Goal: Task Accomplishment & Management: Manage account settings

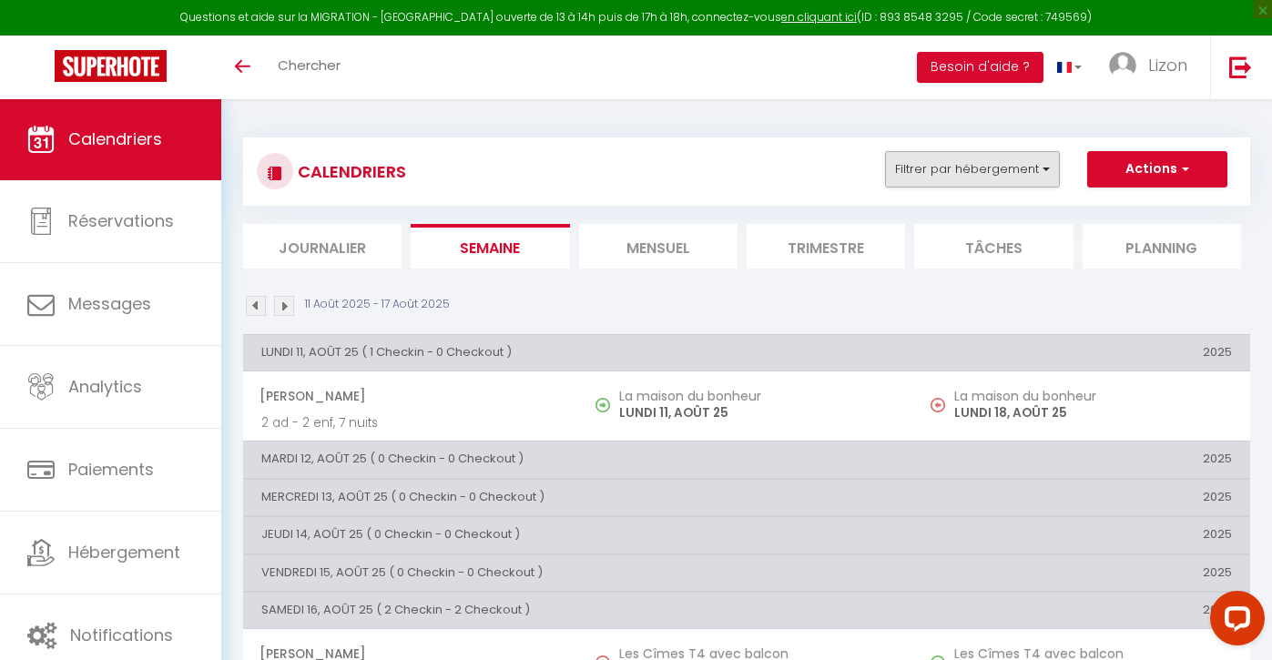
click at [938, 161] on button "Filtrer par hébergement" at bounding box center [972, 169] width 175 height 36
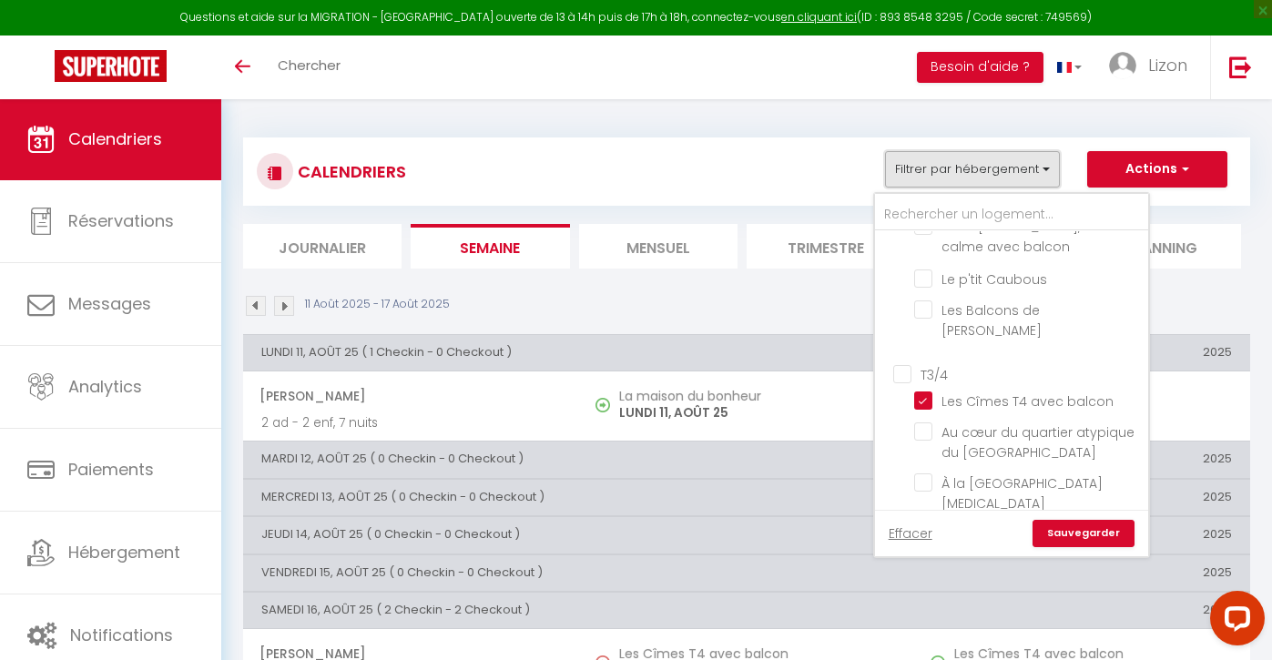
scroll to position [722, 0]
click at [899, 363] on input "T3/4" at bounding box center [1029, 372] width 273 height 18
checkbox input "true"
checkbox input "false"
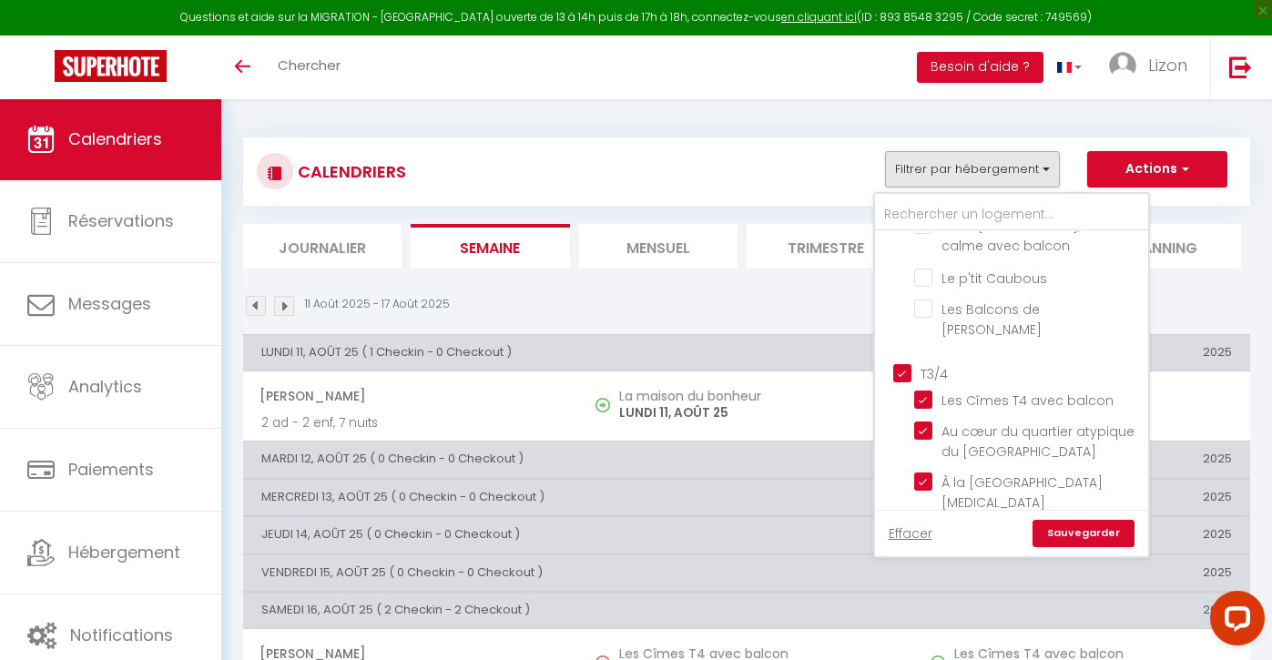
checkbox input "false"
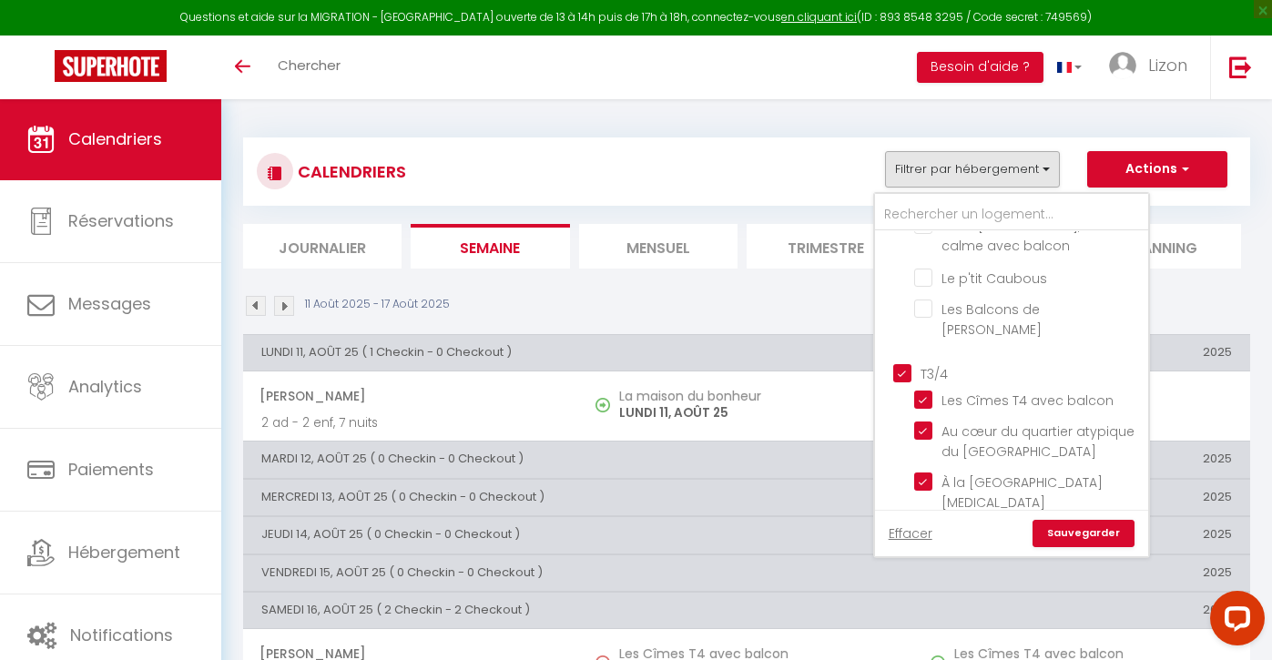
checkbox input "false"
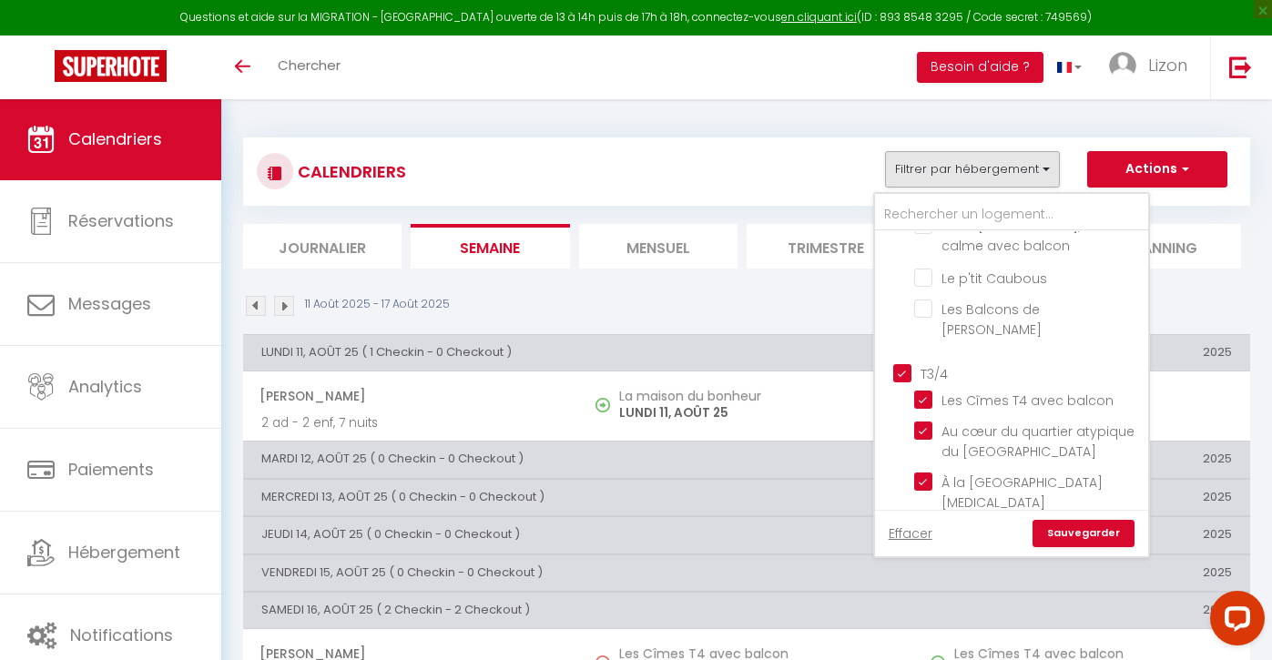
checkbox input "false"
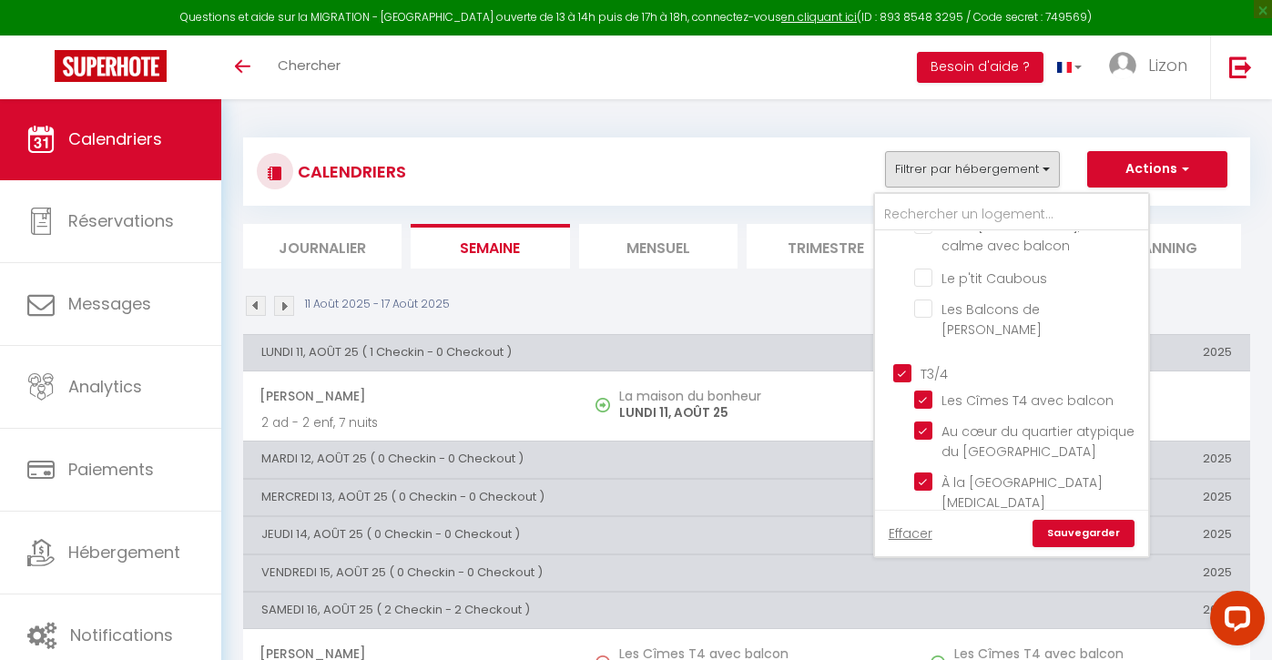
checkbox input "false"
checkbox input "true"
checkbox input "false"
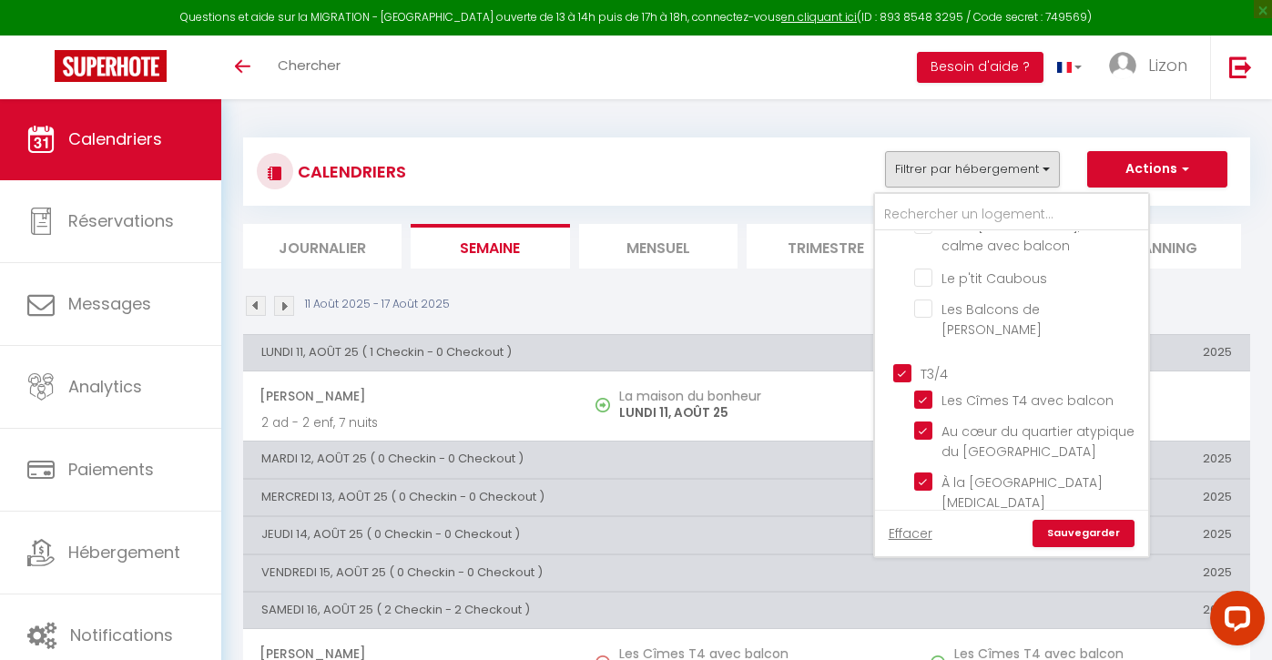
checkbox input "false"
click at [899, 363] on input "T3/4" at bounding box center [1029, 372] width 273 height 18
checkbox input "false"
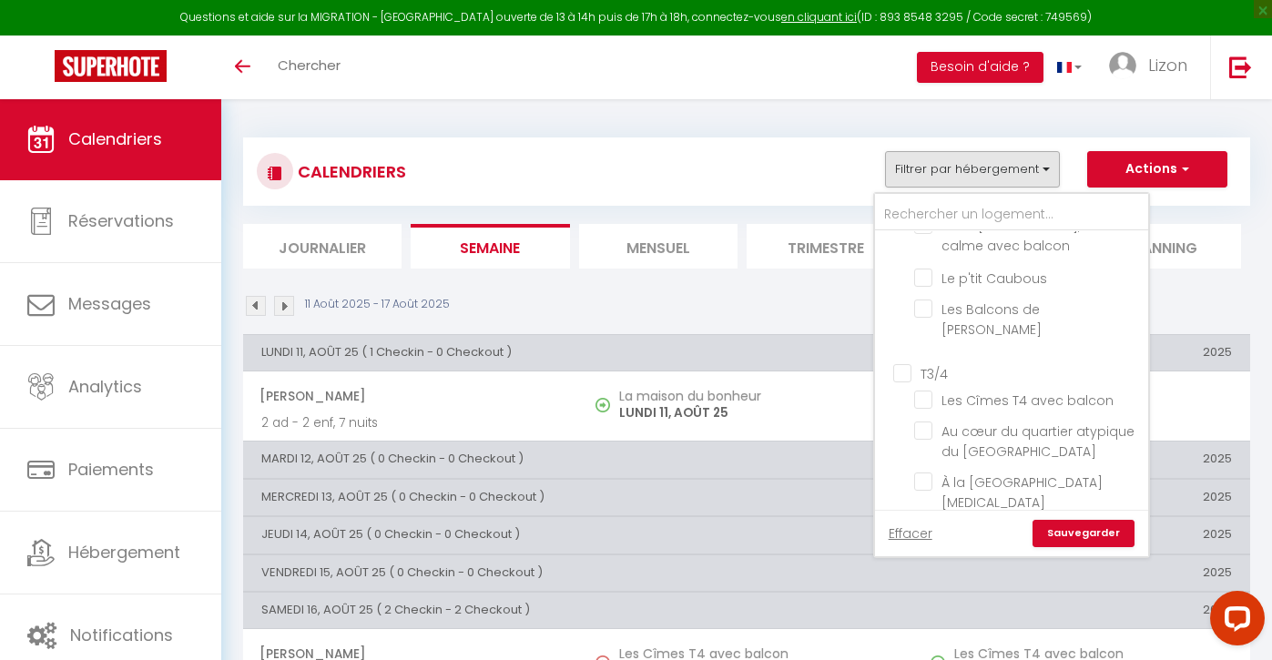
checkbox input "false"
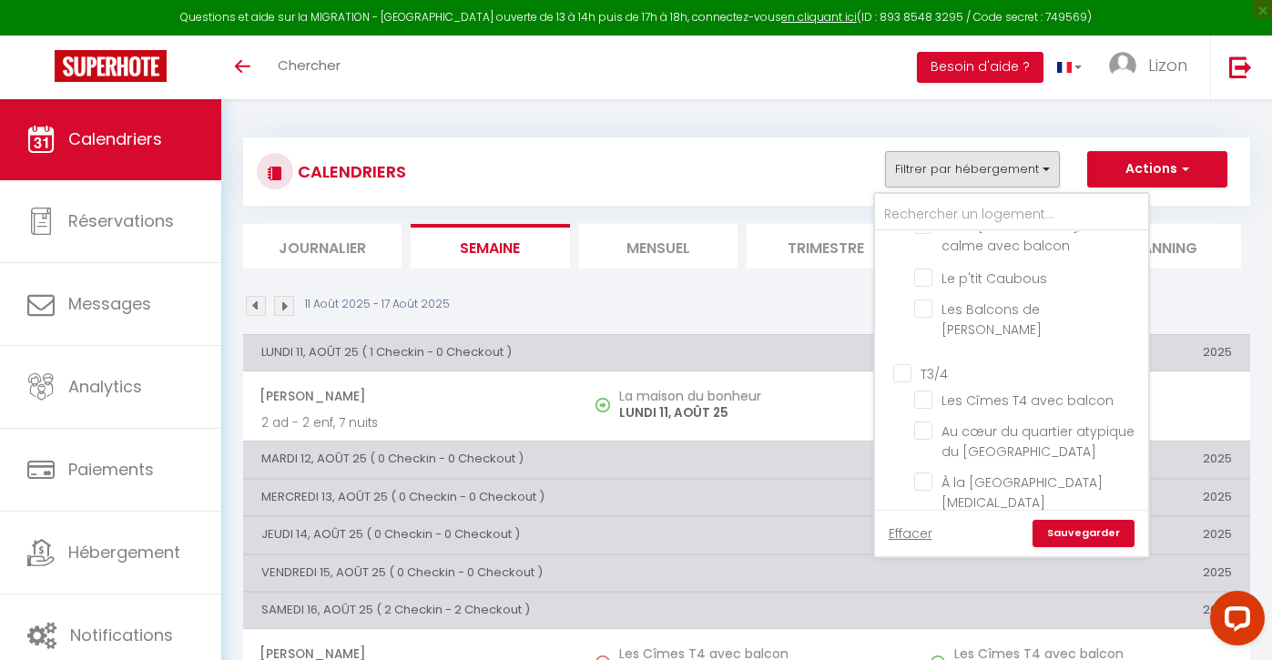
checkbox input "false"
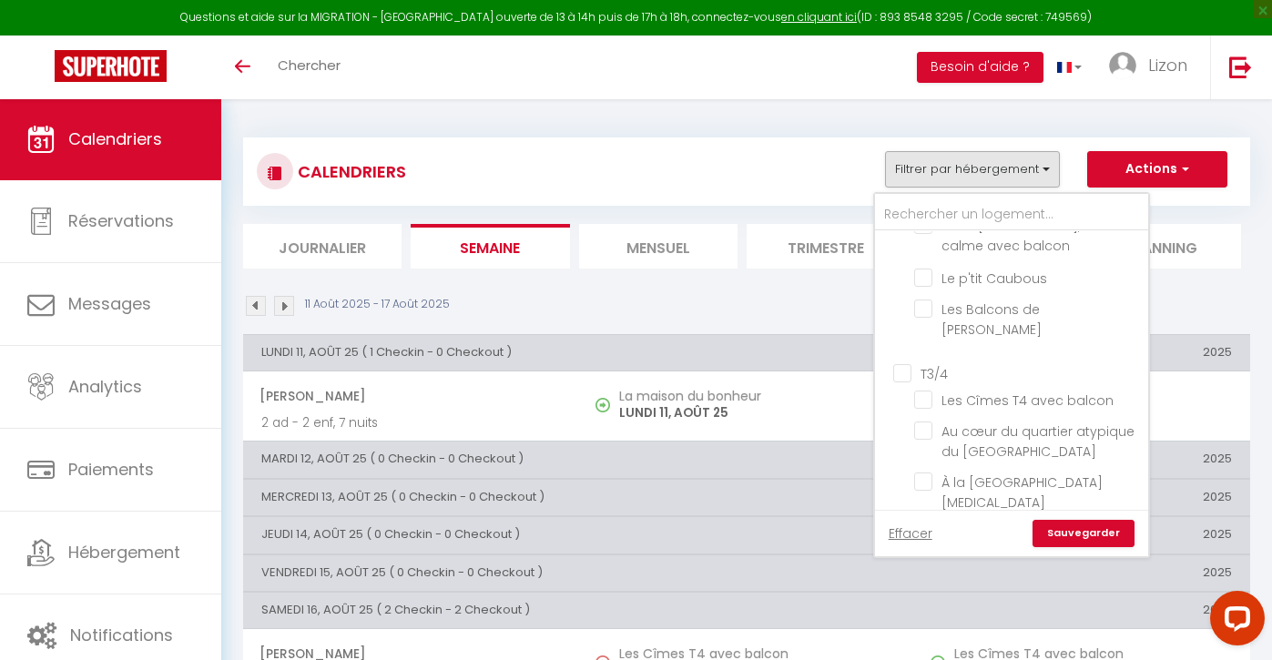
checkbox input "false"
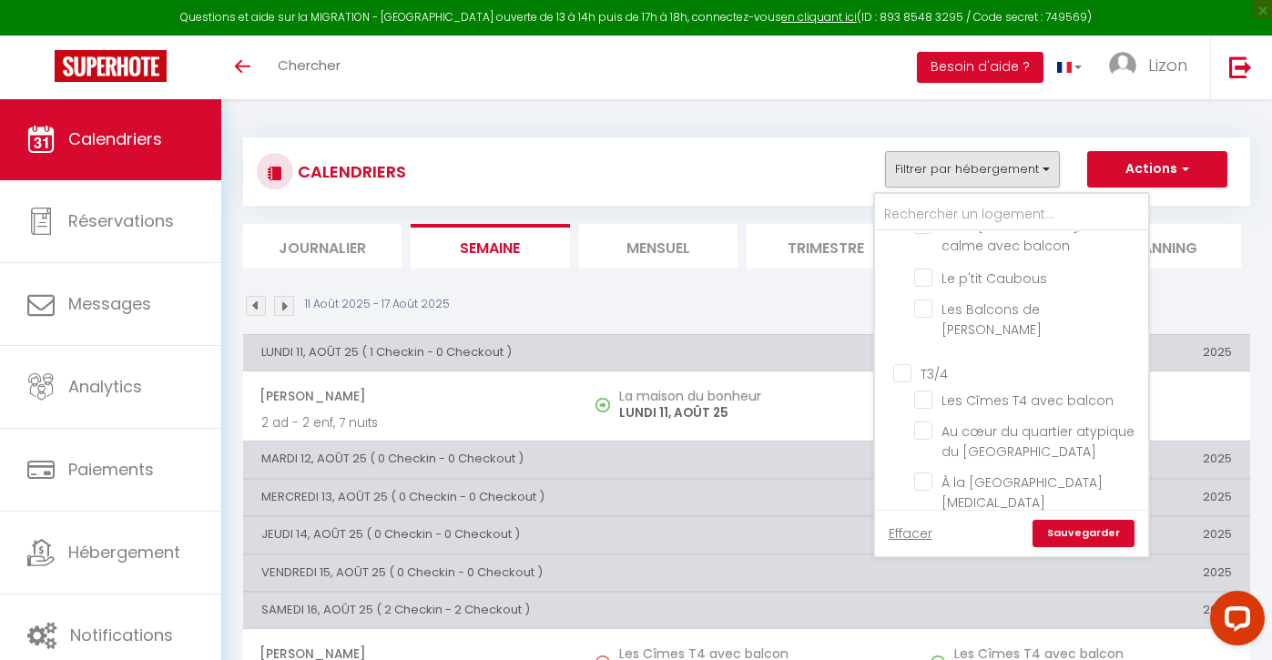
checkbox input "false"
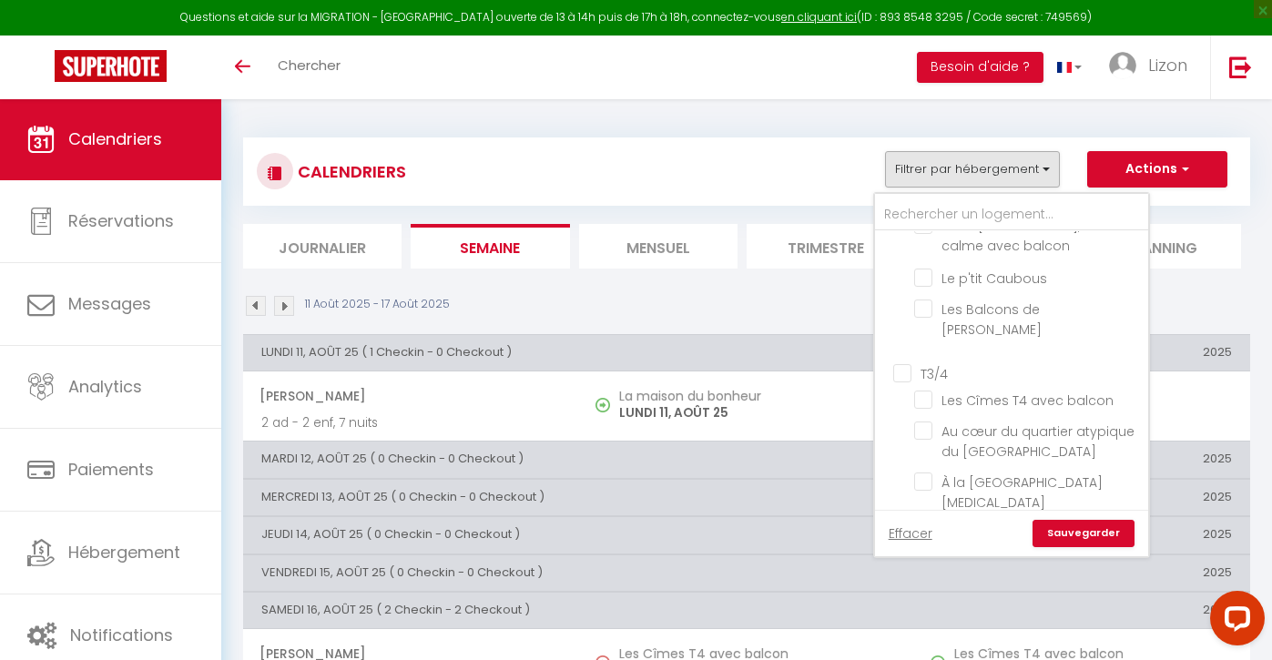
checkbox input "false"
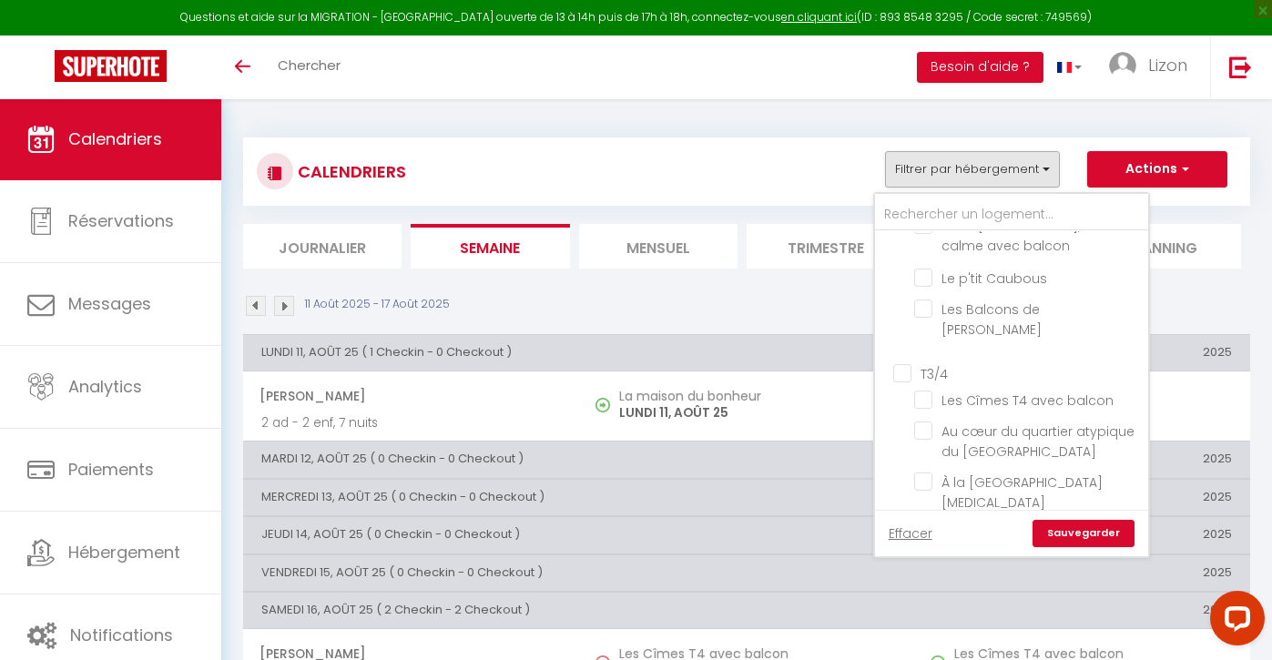
checkbox input "false"
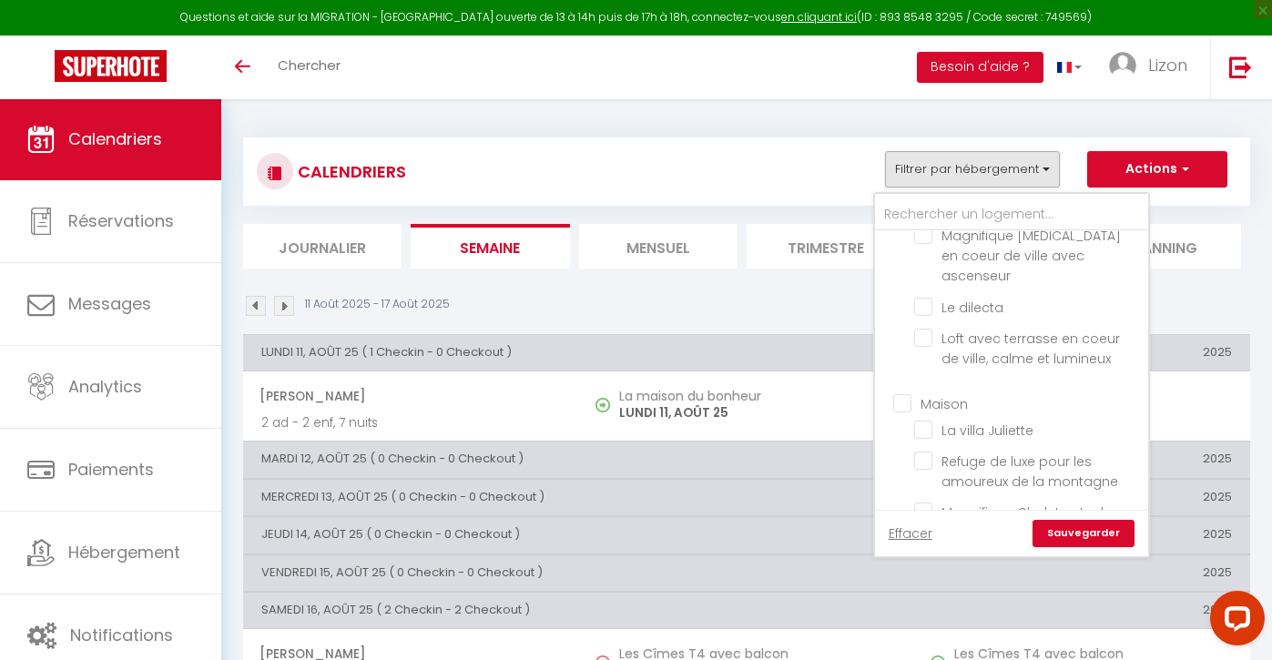
scroll to position [1082, 0]
click at [921, 554] on input "2e et 3e étage d'un bel immeuble avec terrasse" at bounding box center [1028, 563] width 228 height 18
checkbox input "false"
click at [1060, 533] on link "Sauvegarder" at bounding box center [1083, 533] width 102 height 27
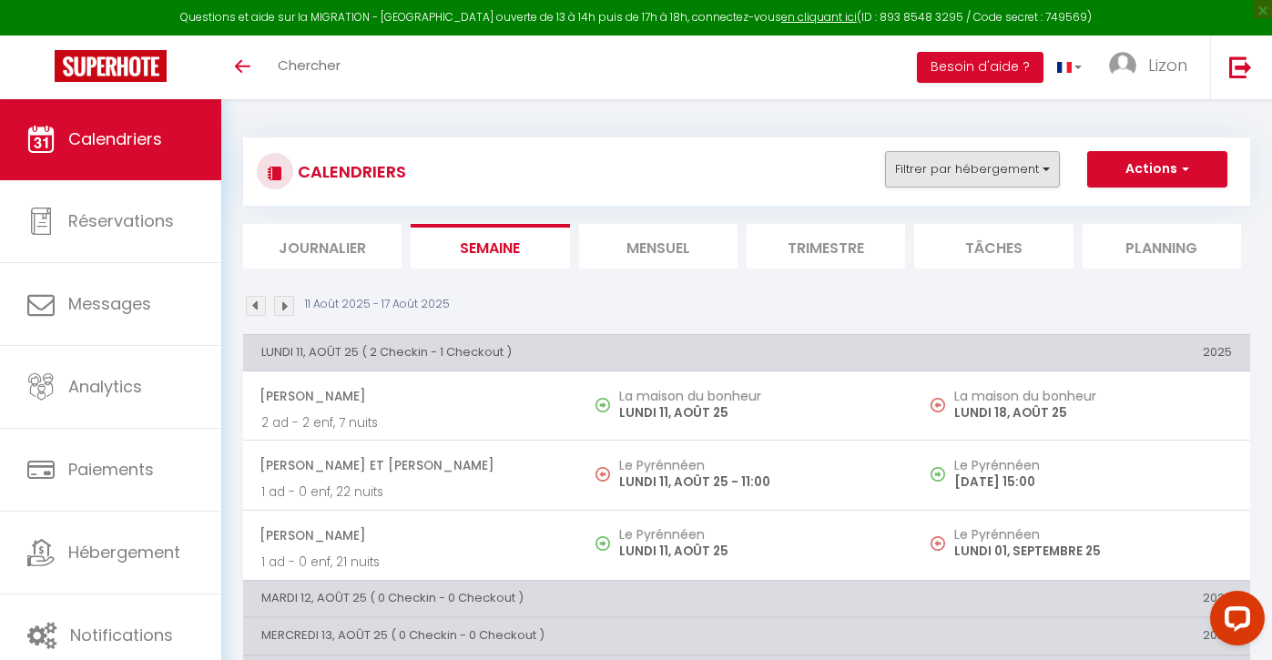
click at [938, 179] on button "Filtrer par hébergement" at bounding box center [972, 169] width 175 height 36
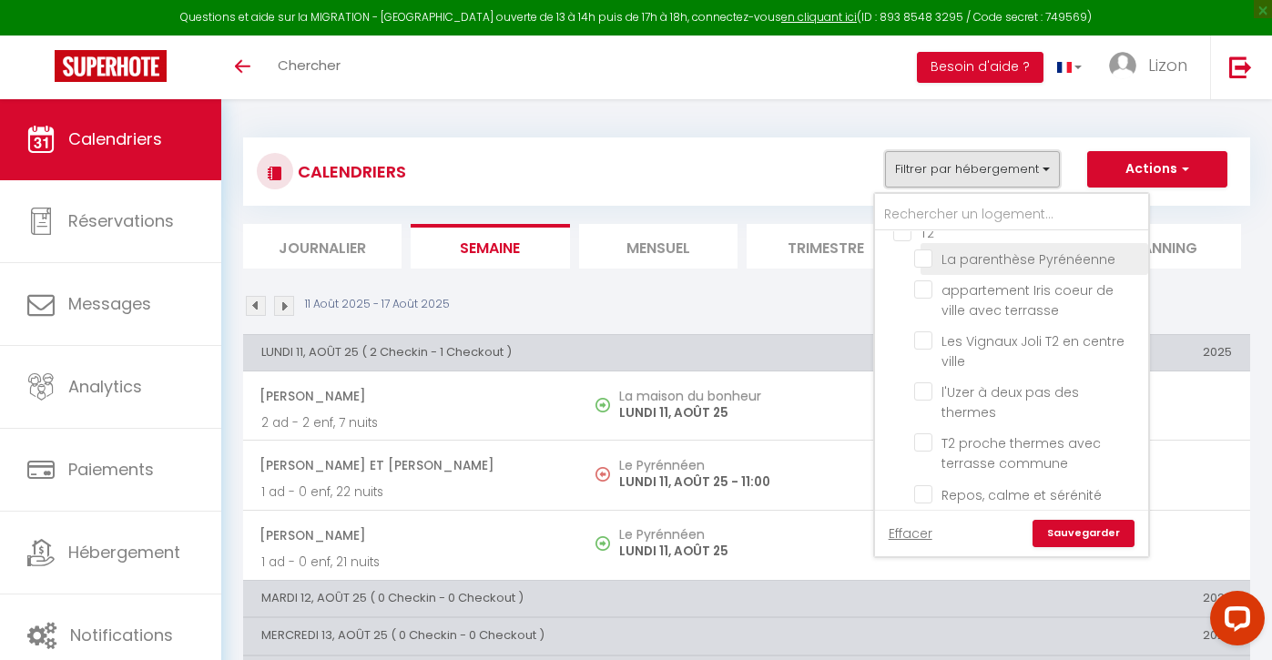
scroll to position [20, 0]
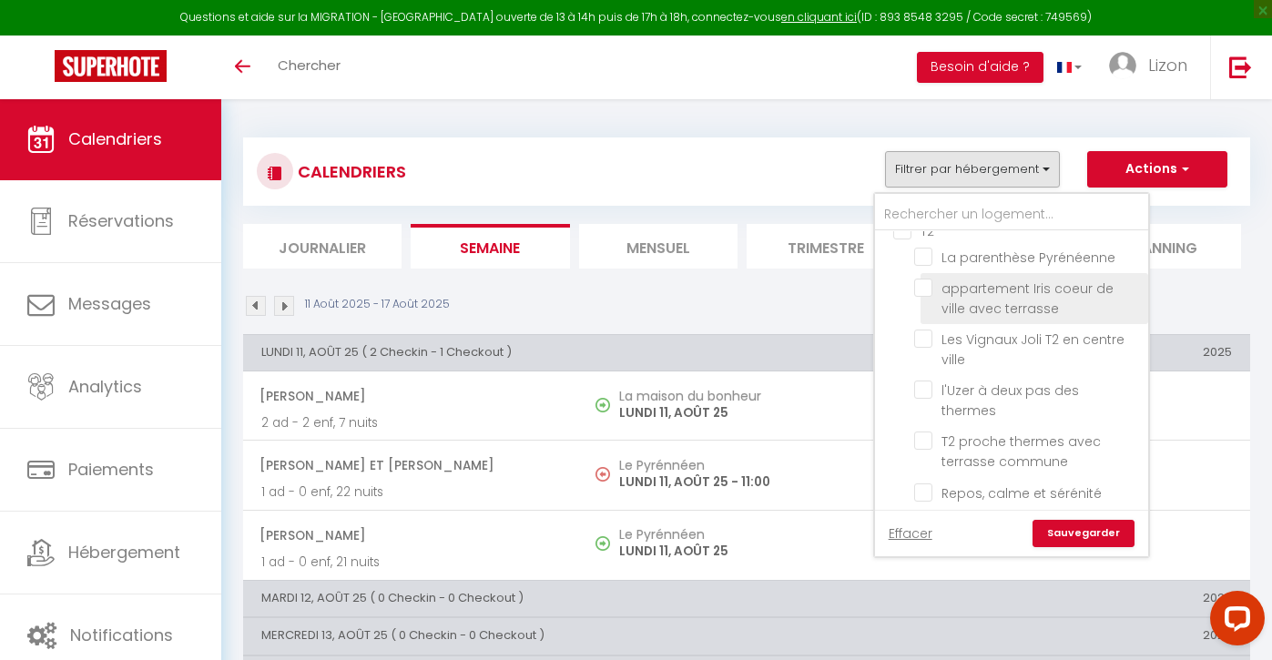
click at [925, 279] on input "appartement Iris coeur de ville avec terrasse" at bounding box center [1028, 288] width 228 height 18
checkbox input "true"
checkbox input "false"
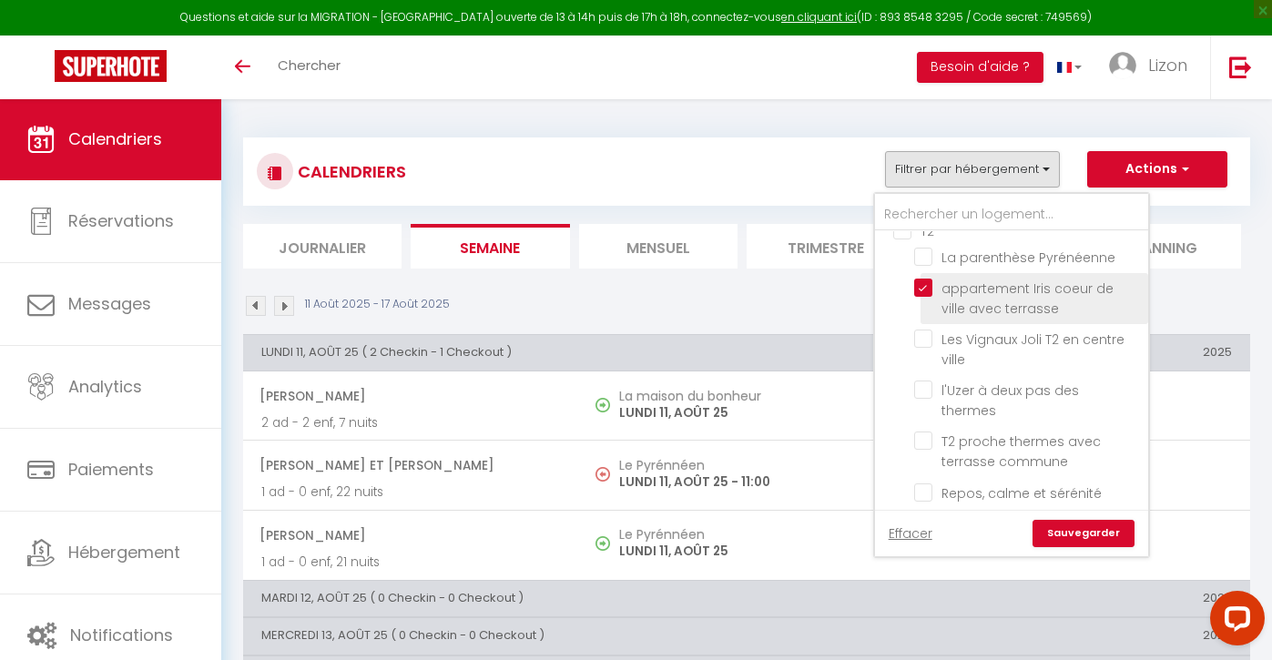
checkbox input "false"
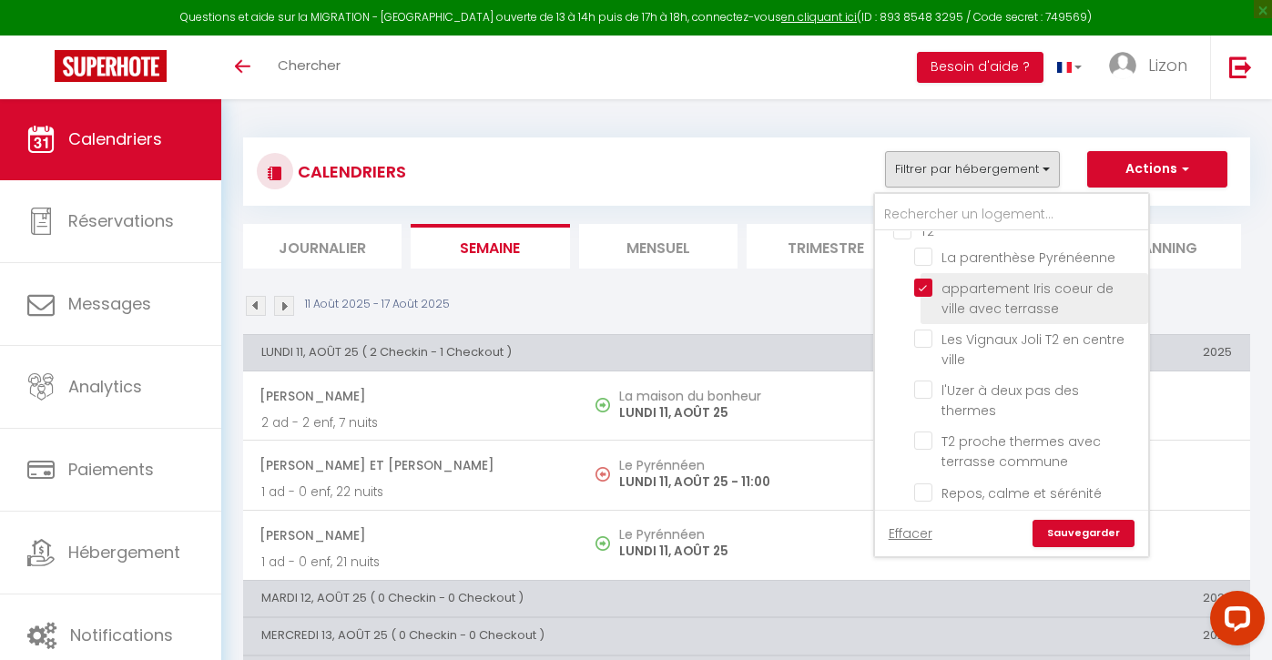
checkbox input "false"
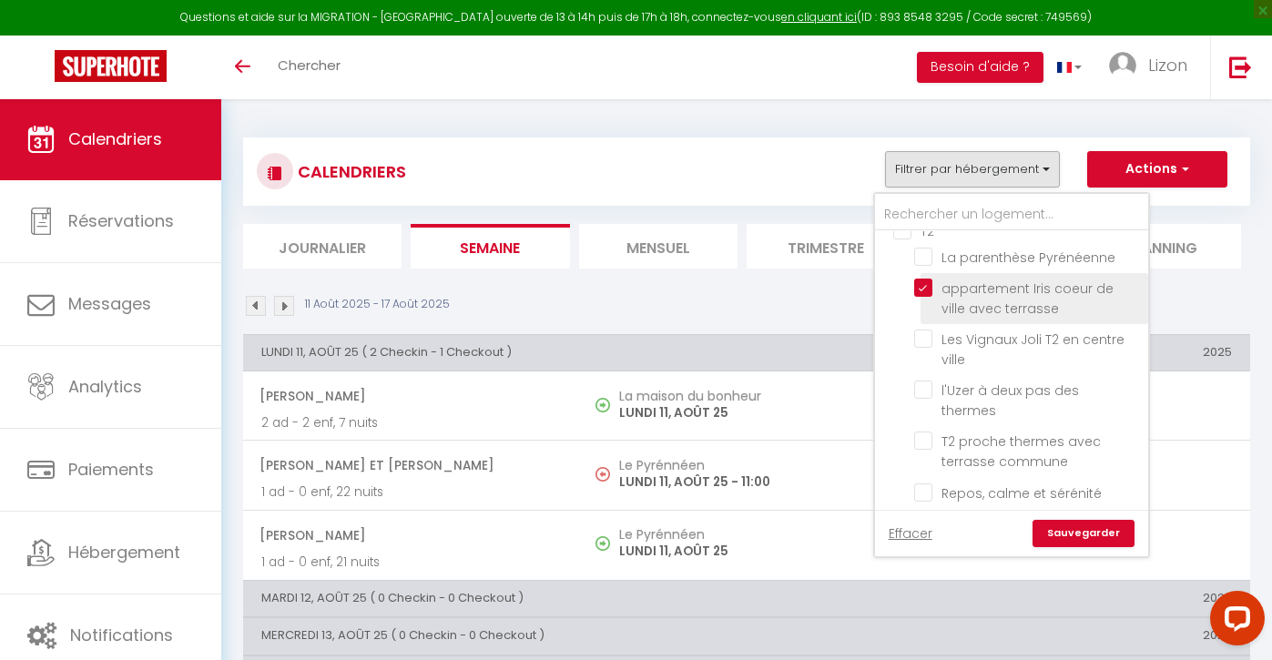
checkbox input "false"
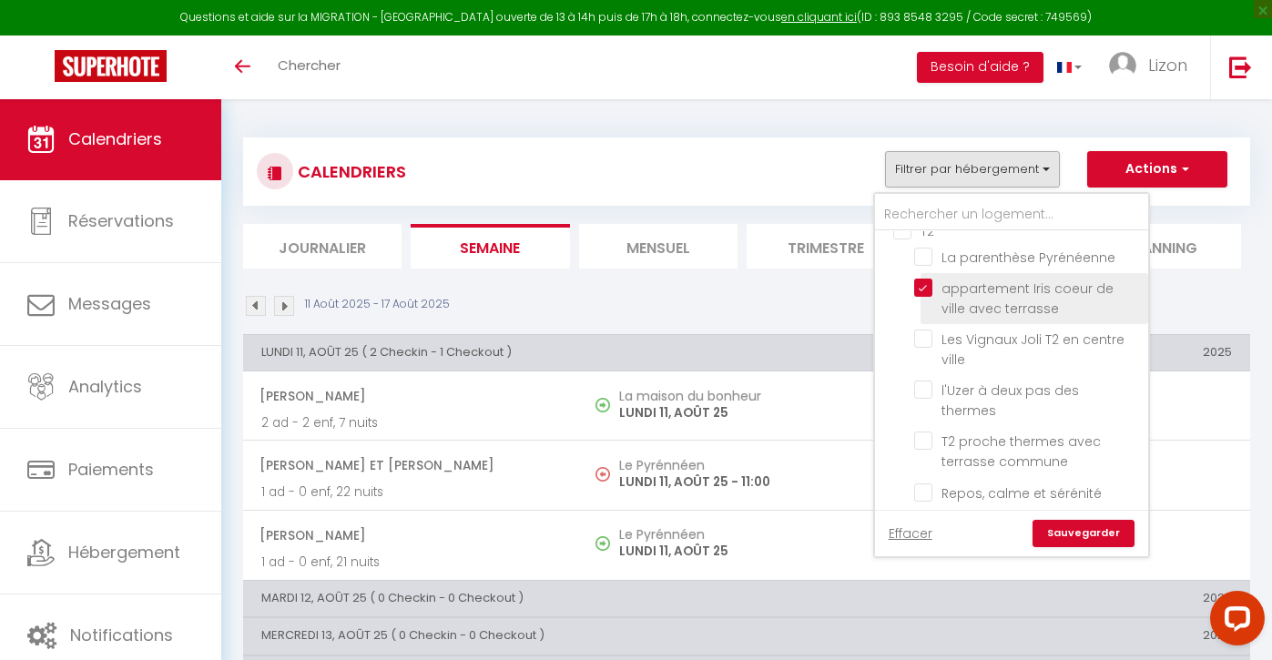
checkbox input "false"
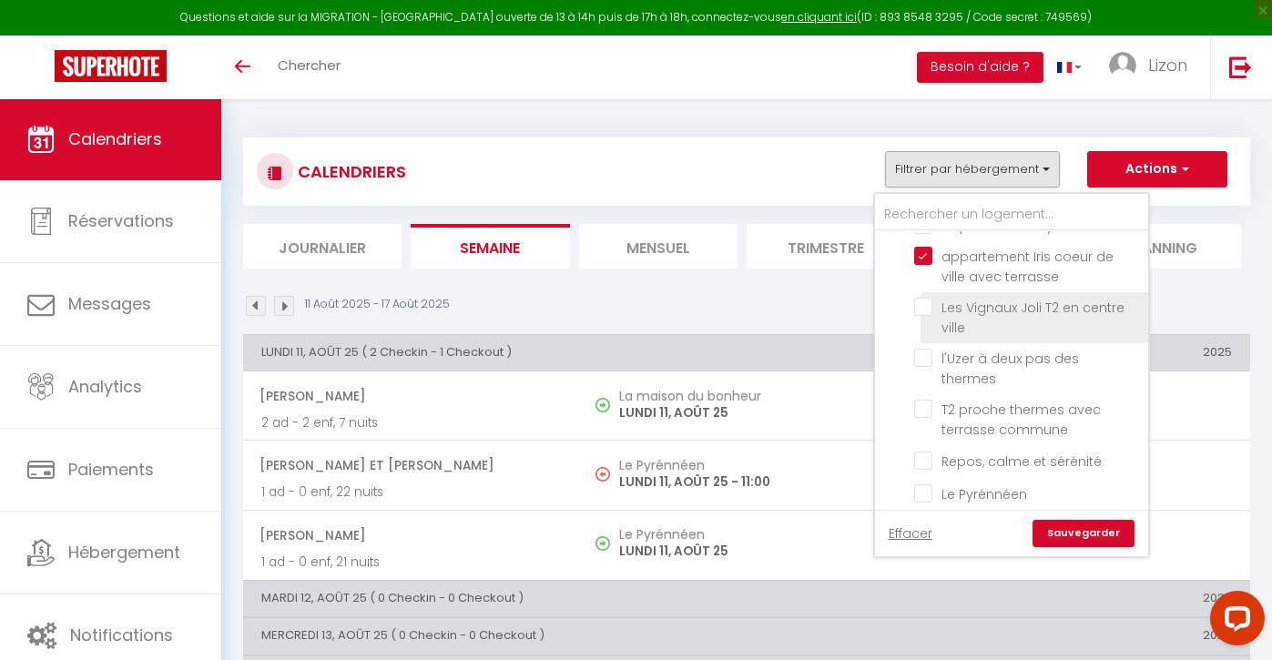
scroll to position [56, 0]
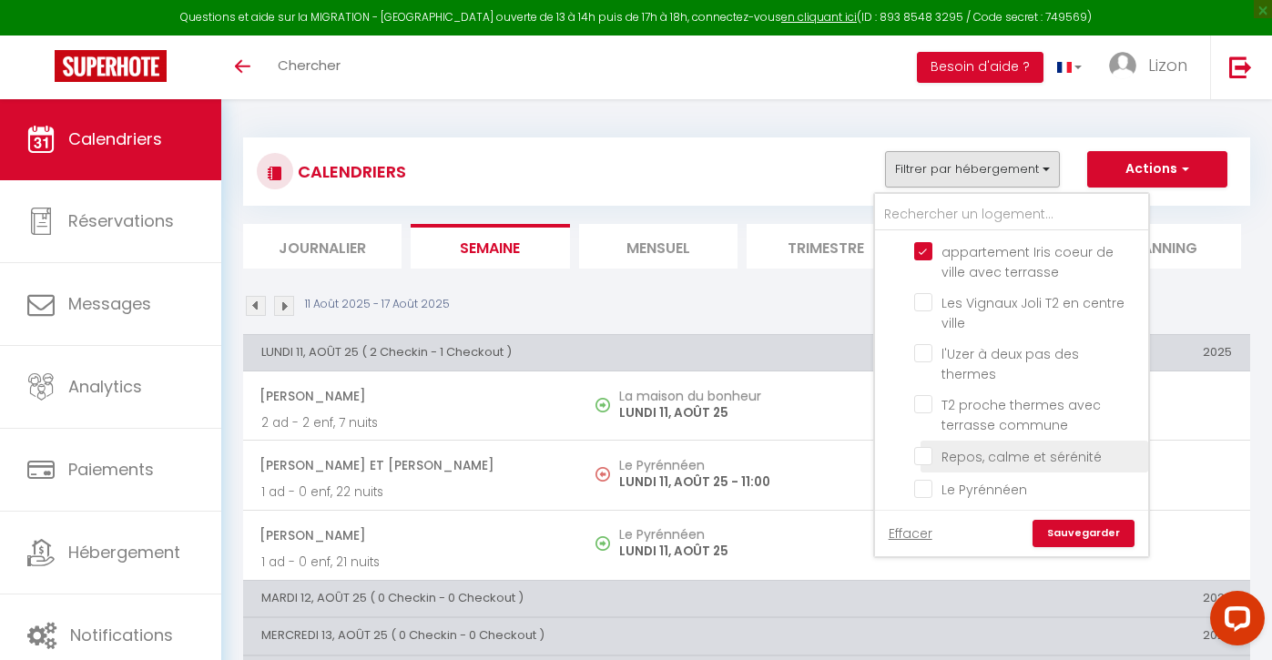
click at [928, 446] on input "Repos, calme et sérénité" at bounding box center [1028, 455] width 228 height 18
checkbox input "true"
checkbox input "false"
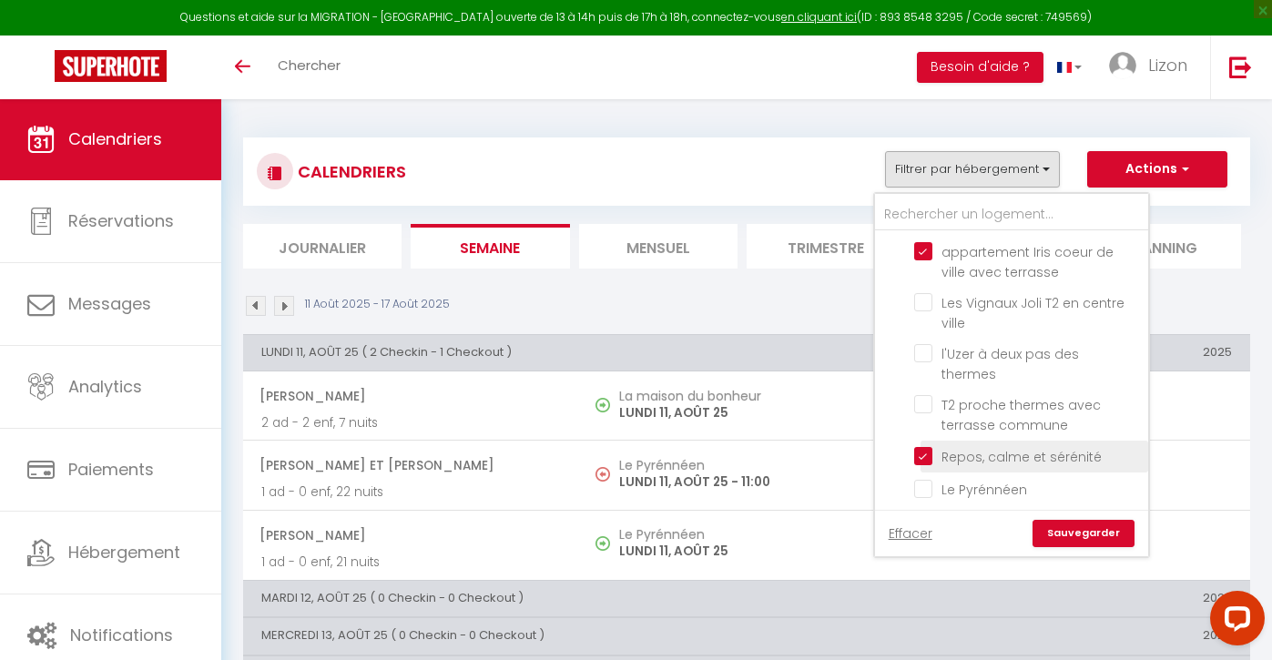
checkbox input "false"
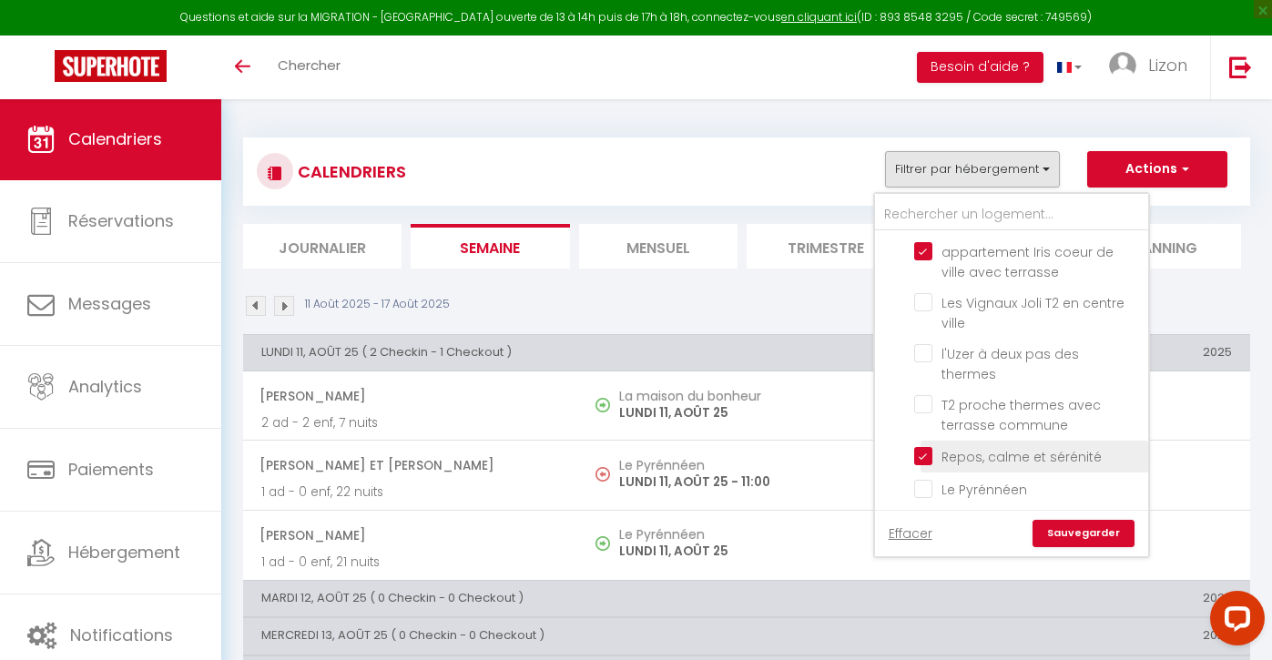
checkbox input "false"
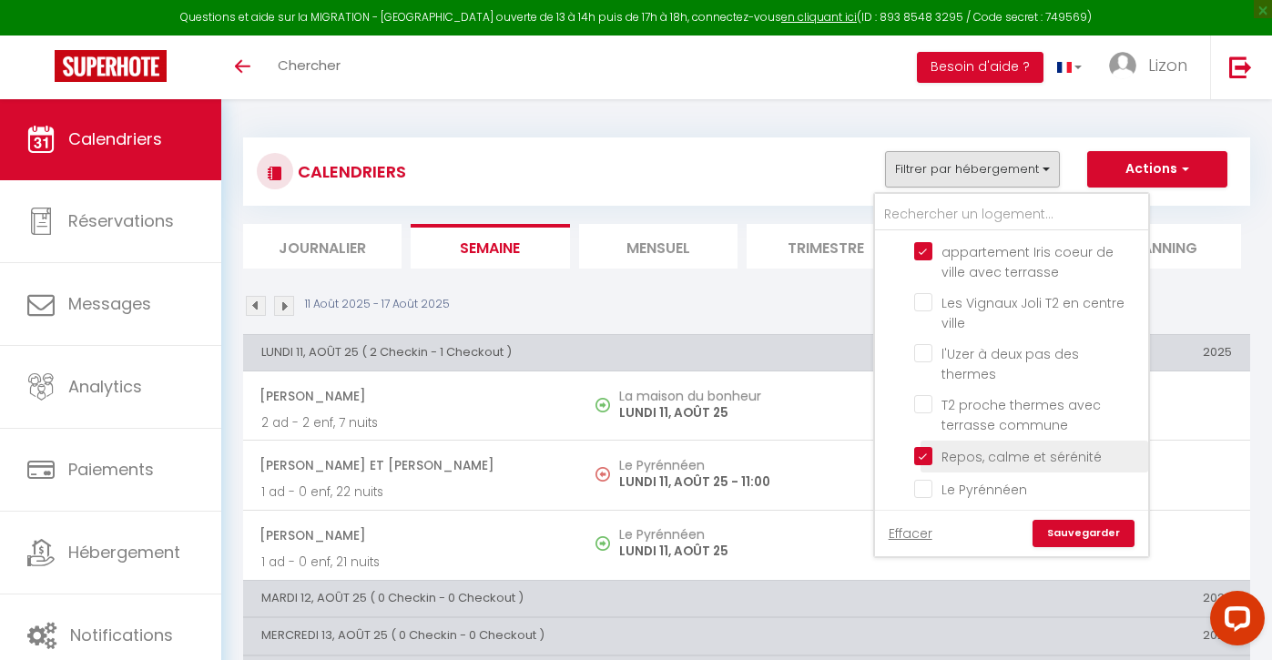
checkbox input "false"
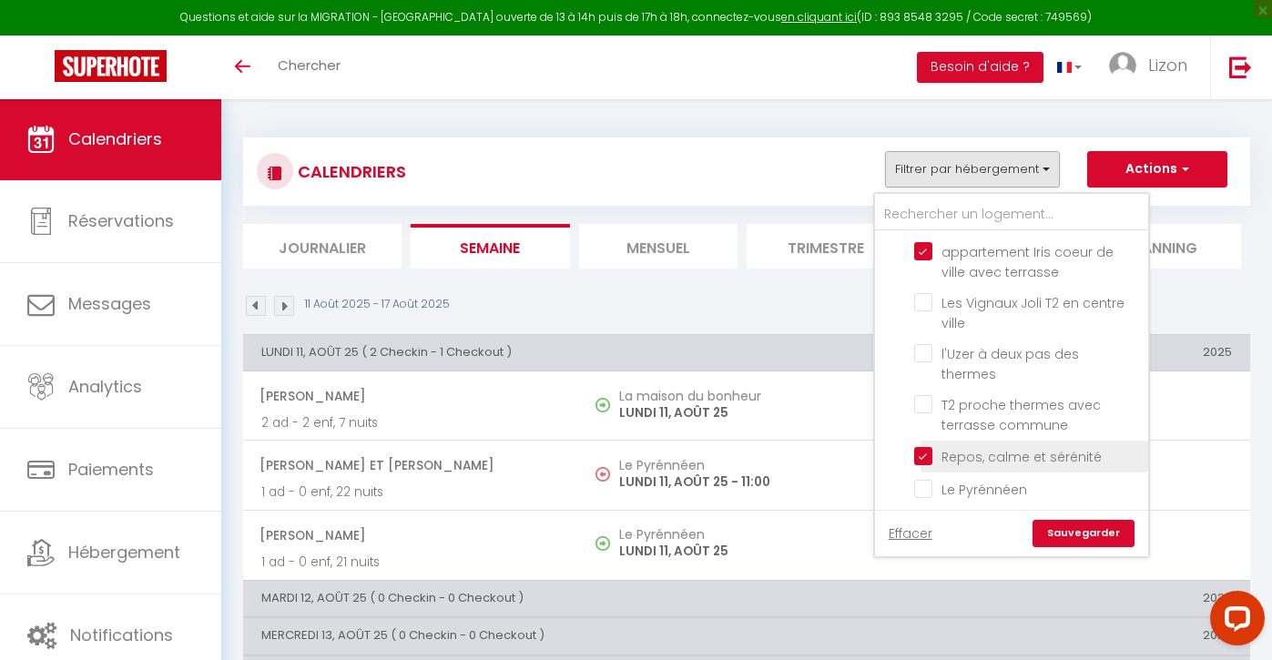
checkbox input "false"
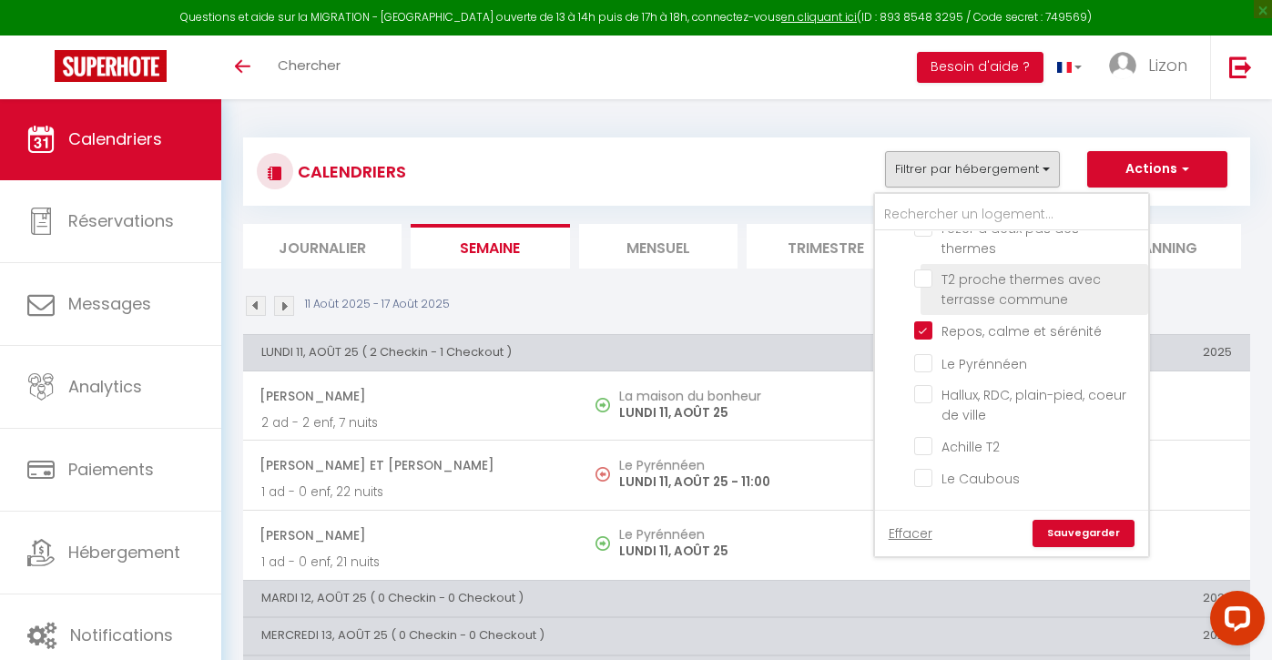
scroll to position [189, 0]
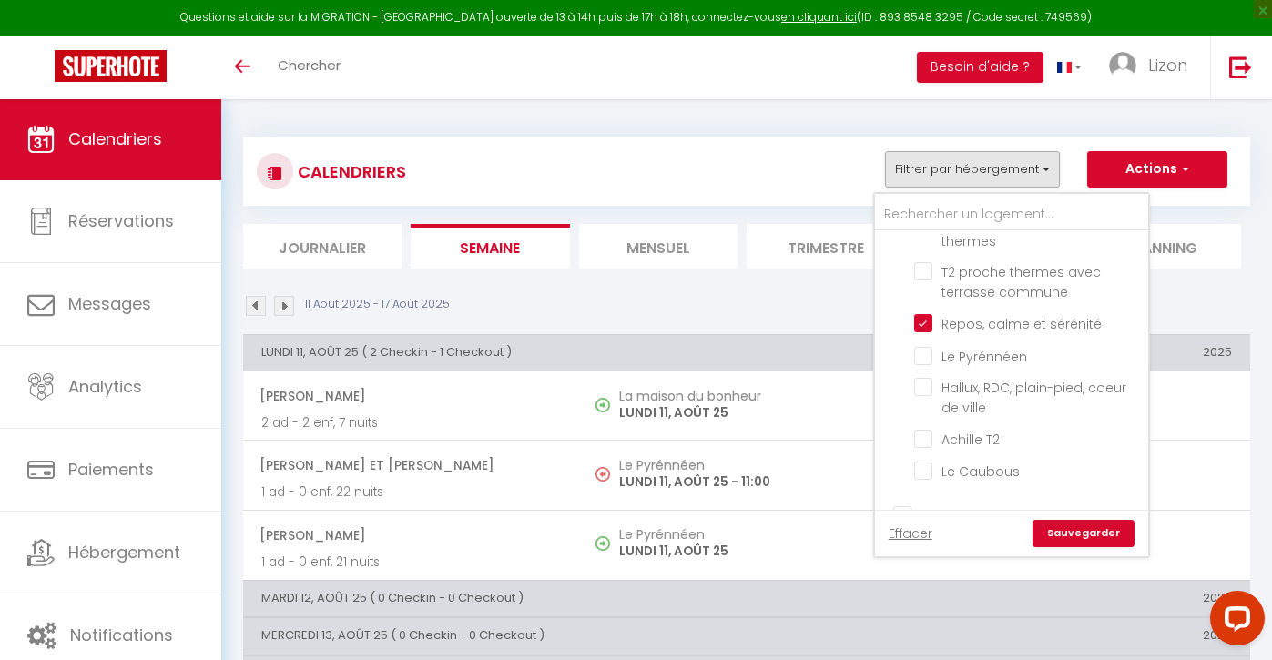
click at [1067, 533] on link "Sauvegarder" at bounding box center [1083, 533] width 102 height 27
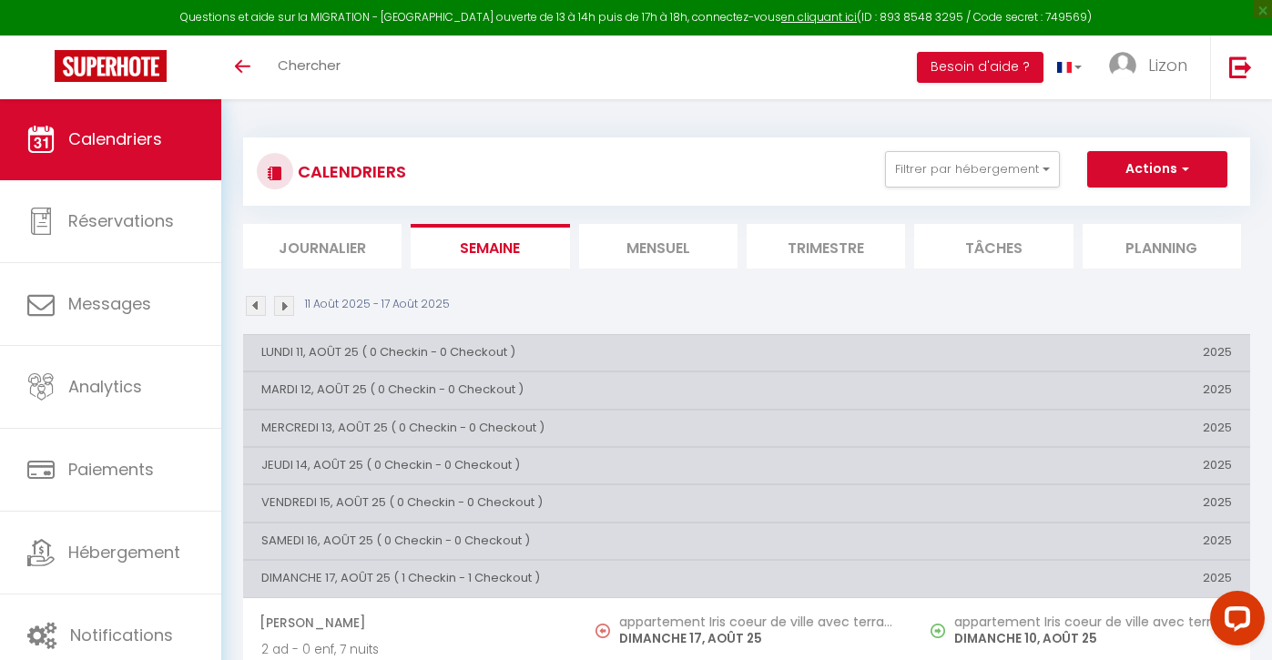
click at [607, 258] on li "Mensuel" at bounding box center [658, 246] width 158 height 45
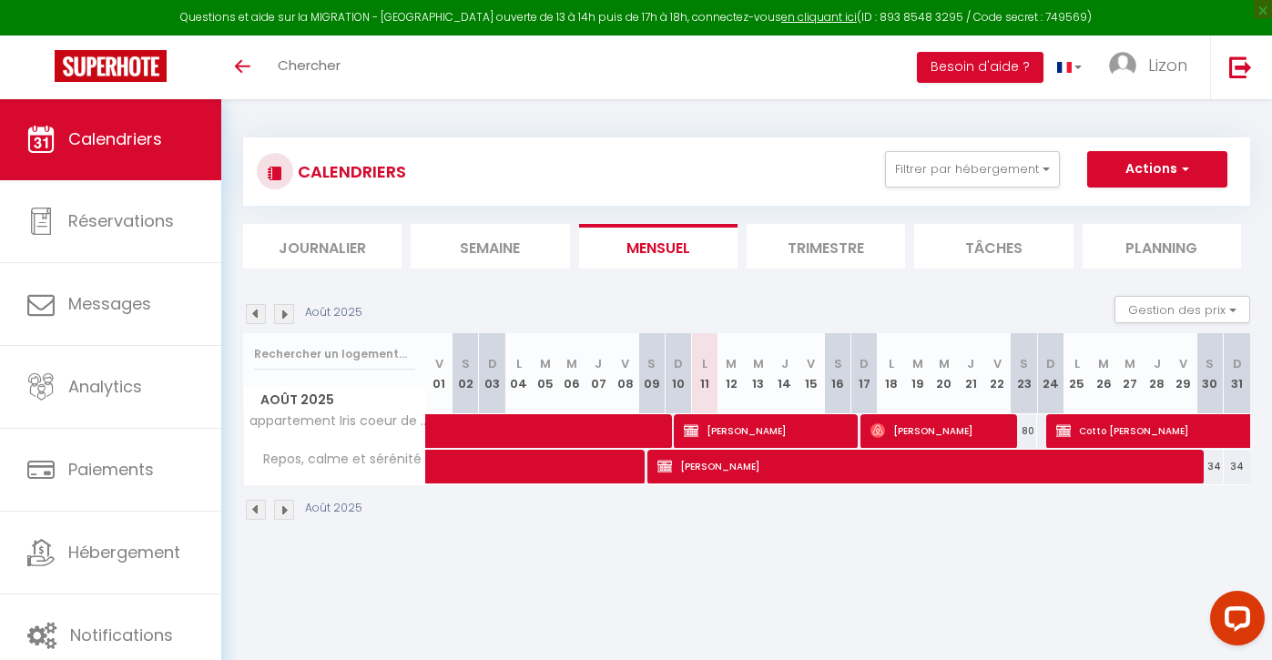
click at [277, 314] on img at bounding box center [284, 314] width 20 height 20
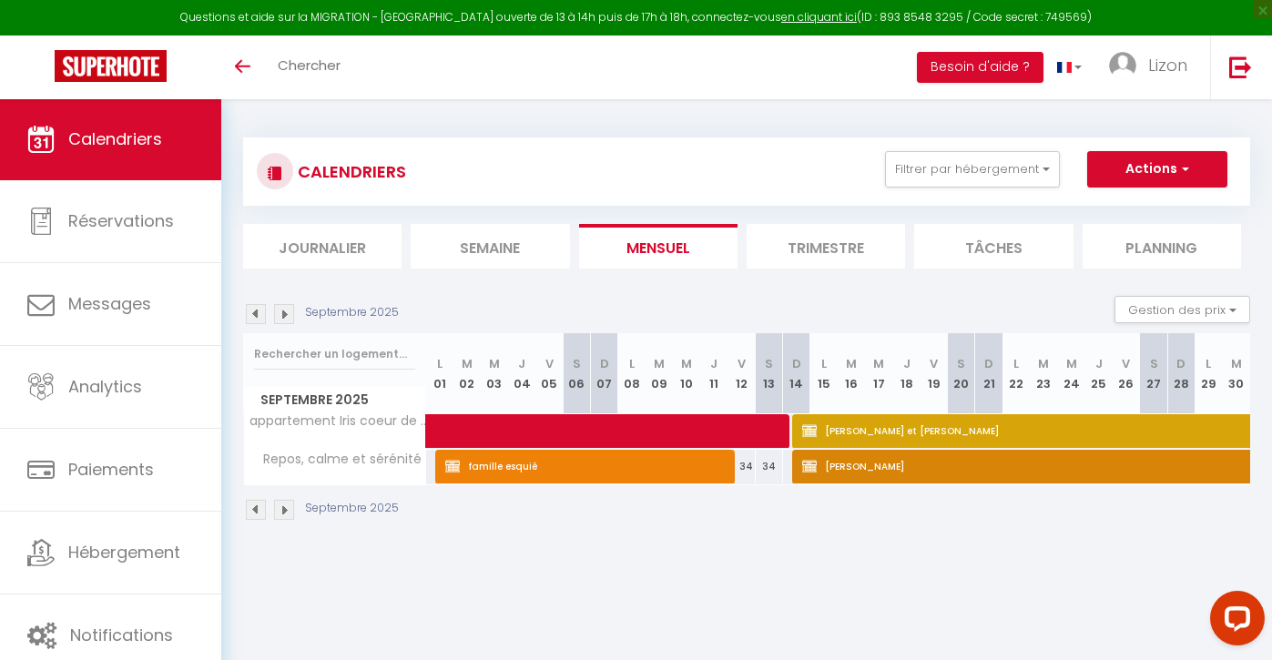
click at [278, 314] on img at bounding box center [284, 314] width 20 height 20
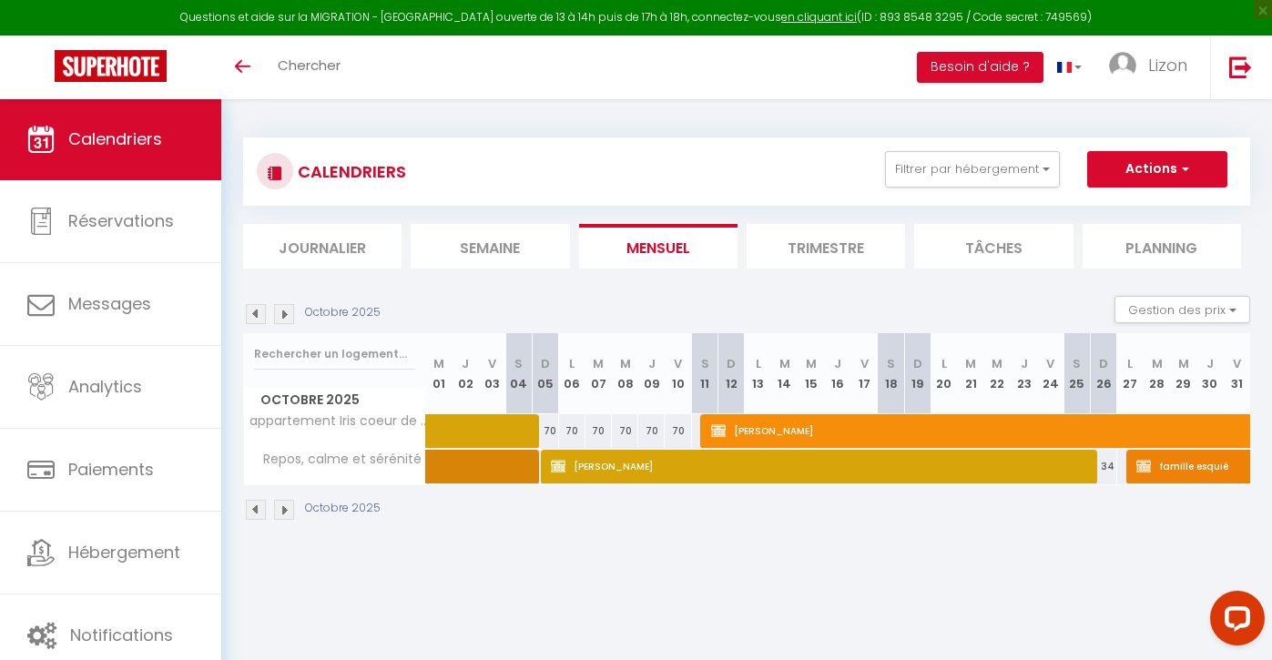
click at [278, 314] on img at bounding box center [284, 314] width 20 height 20
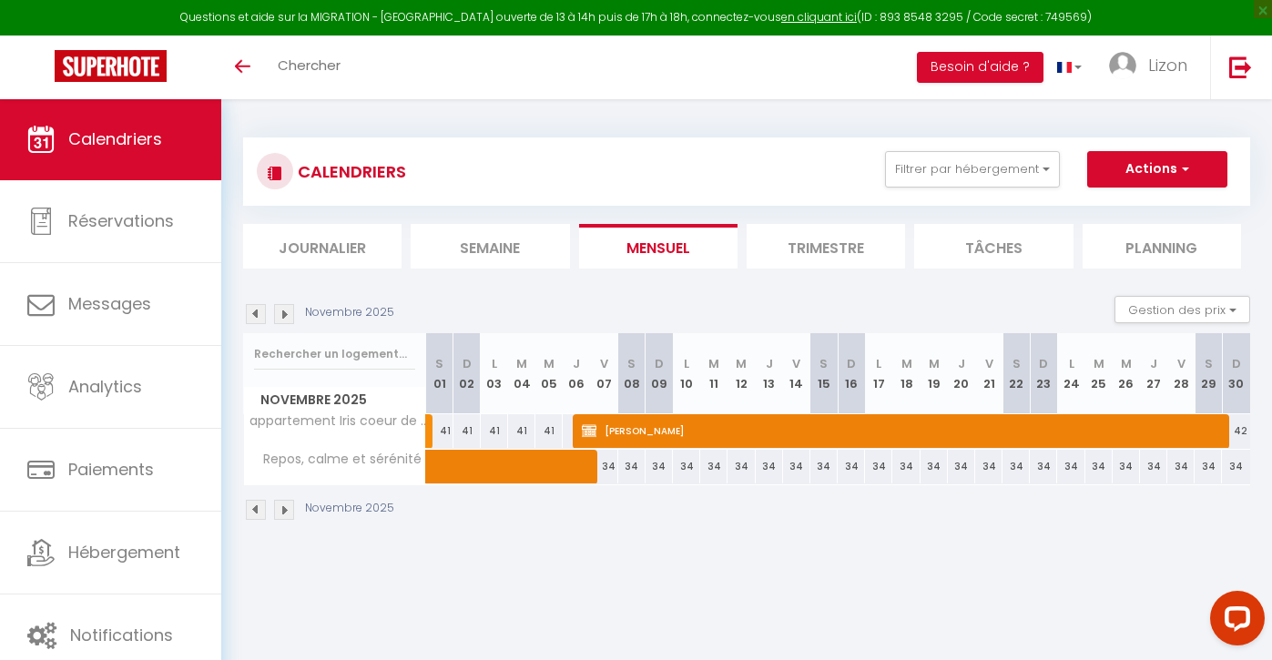
click at [278, 314] on img at bounding box center [284, 314] width 20 height 20
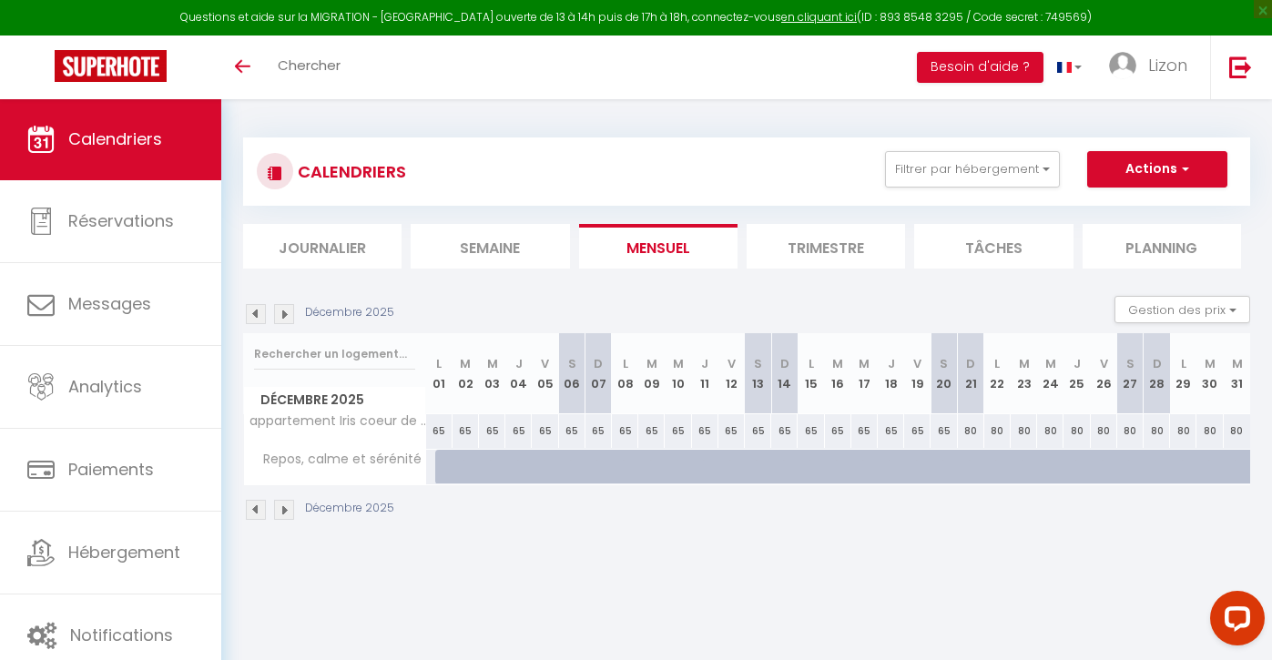
click at [278, 314] on img at bounding box center [284, 314] width 20 height 20
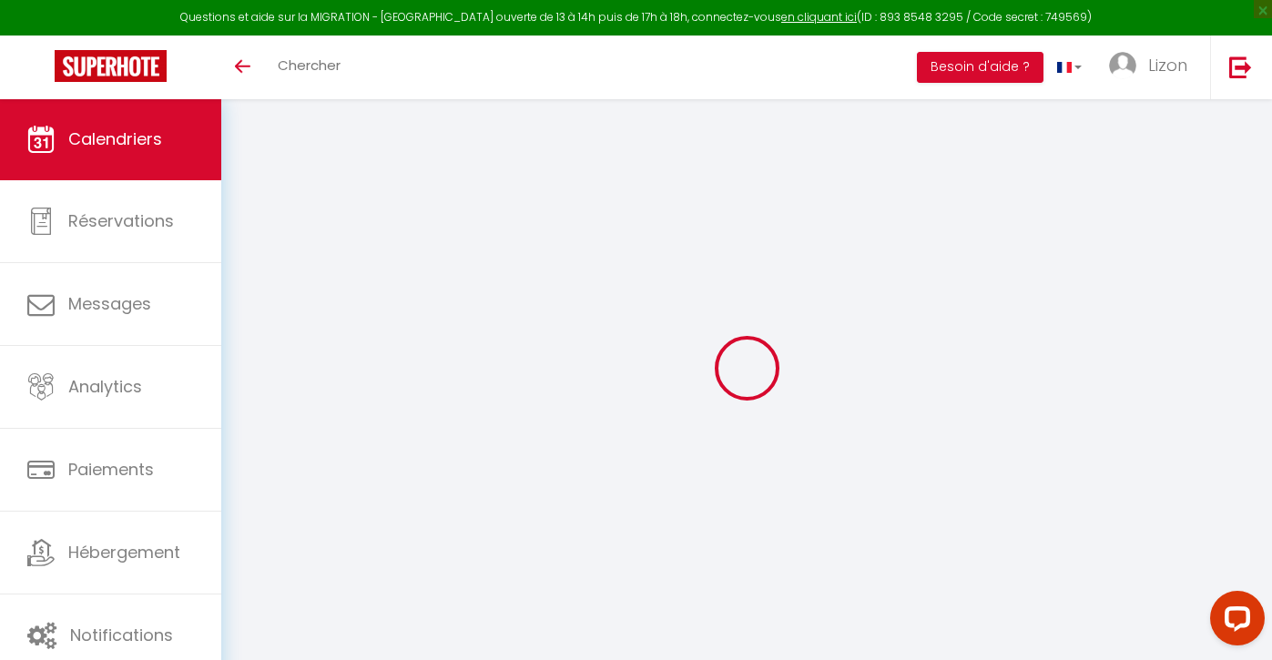
click at [278, 314] on div at bounding box center [746, 368] width 1007 height 496
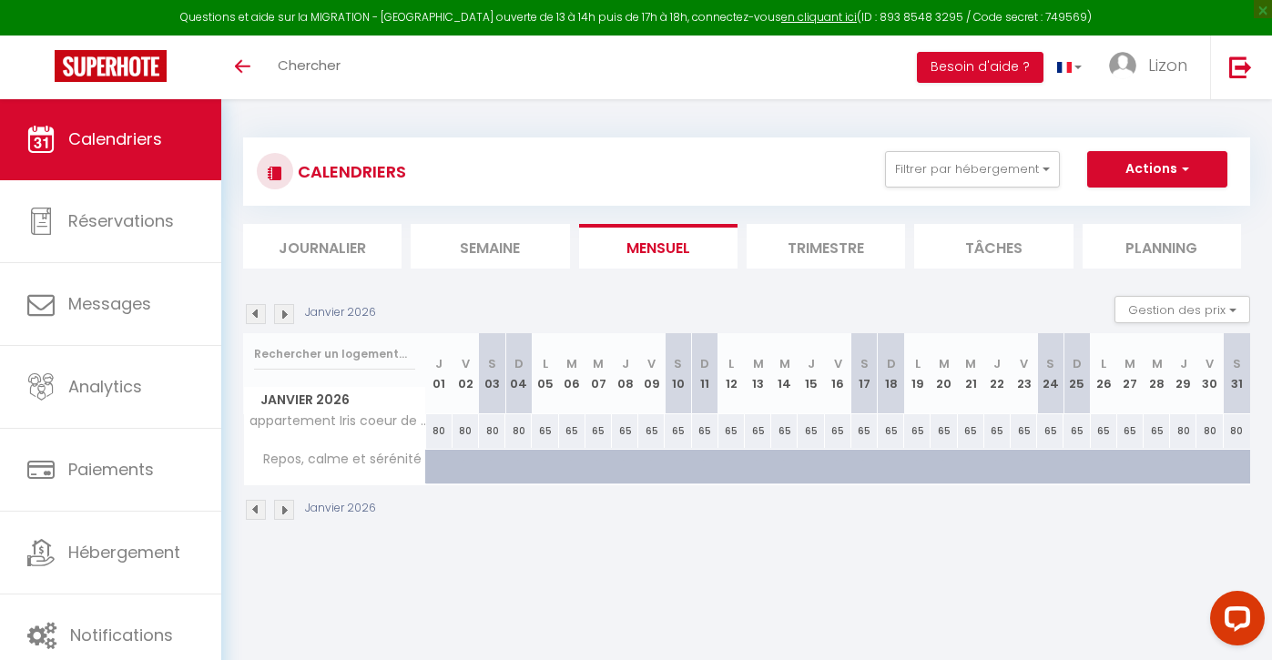
click at [278, 314] on img at bounding box center [284, 314] width 20 height 20
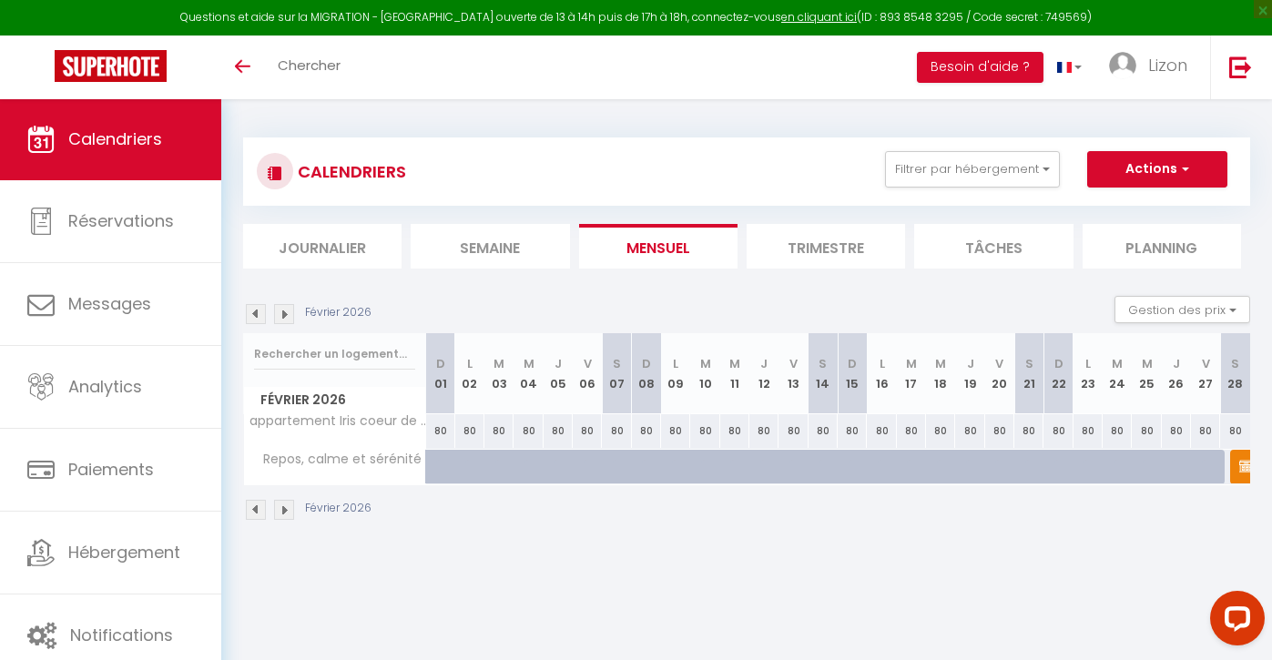
click at [278, 314] on img at bounding box center [284, 314] width 20 height 20
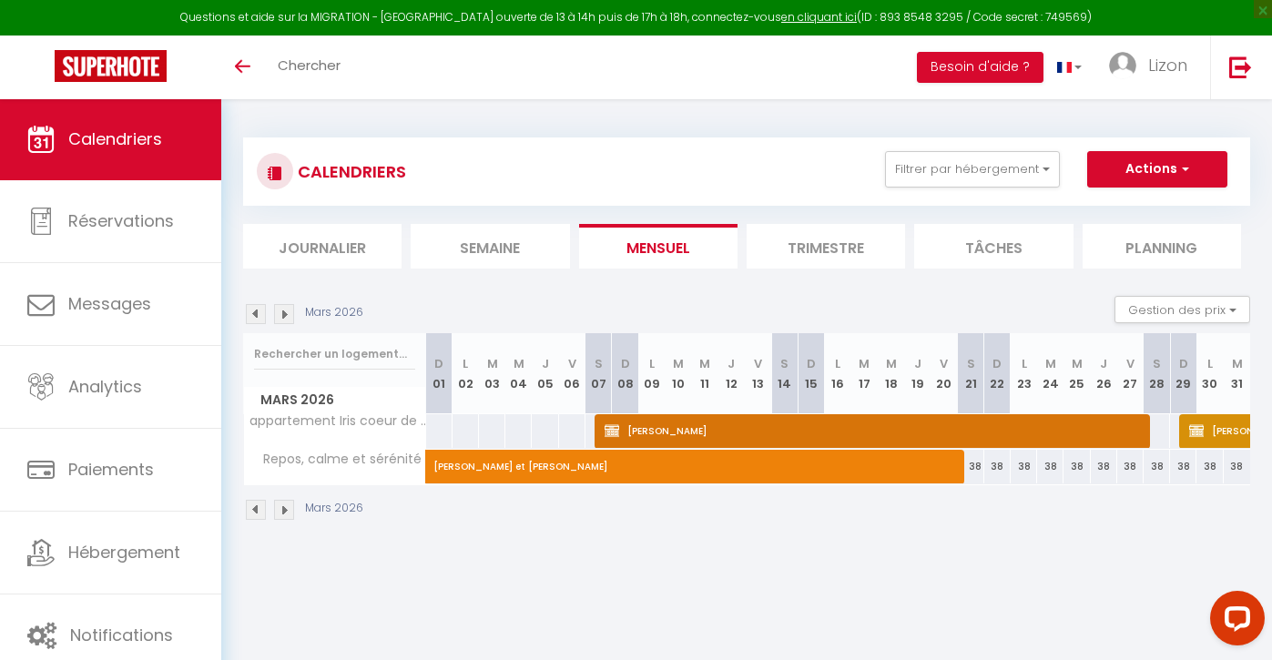
click at [278, 314] on img at bounding box center [284, 314] width 20 height 20
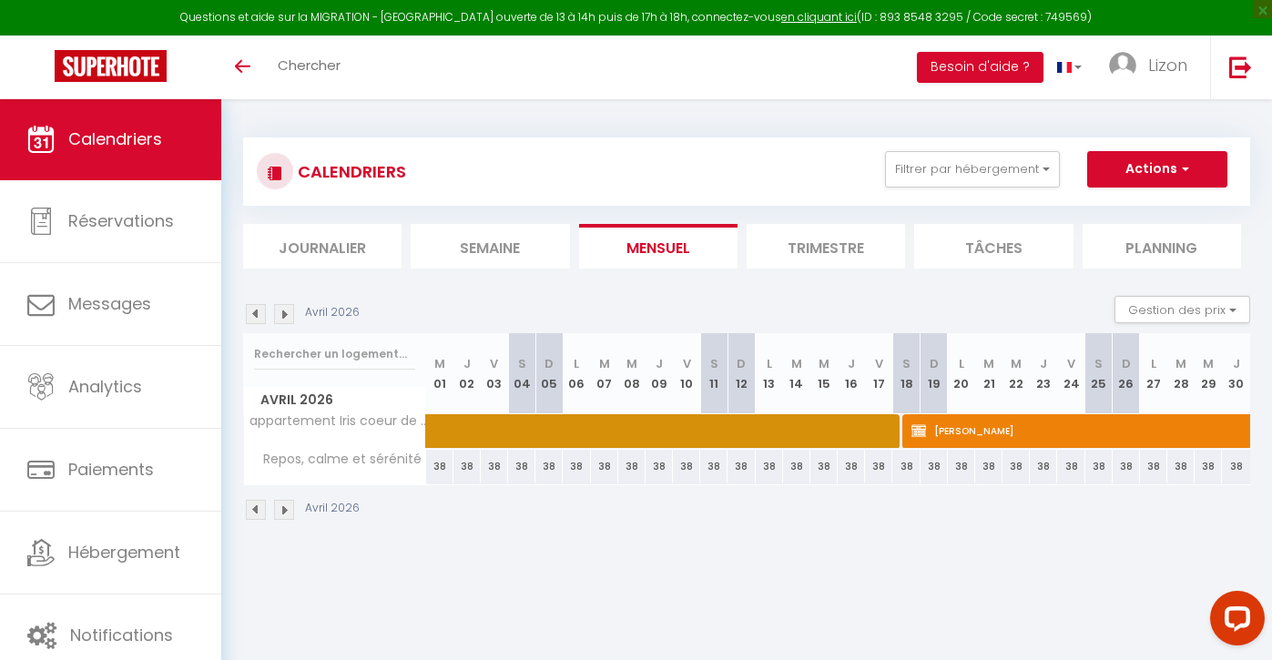
click at [278, 314] on img at bounding box center [284, 314] width 20 height 20
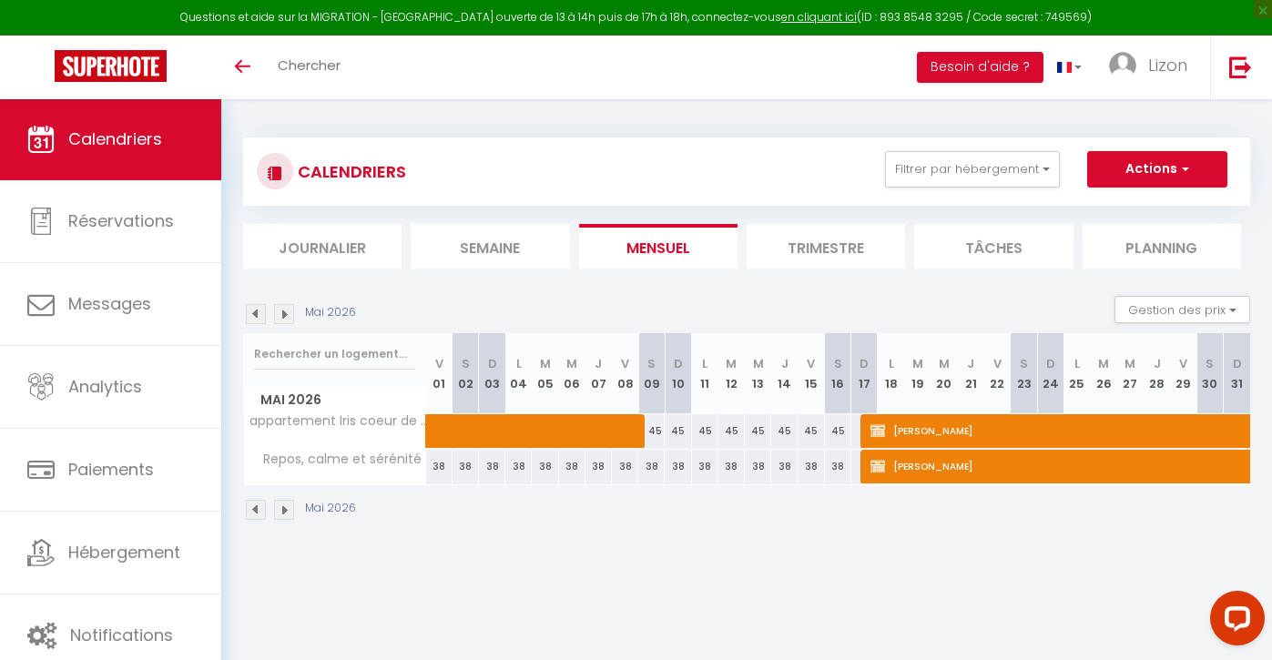
click at [278, 314] on img at bounding box center [284, 314] width 20 height 20
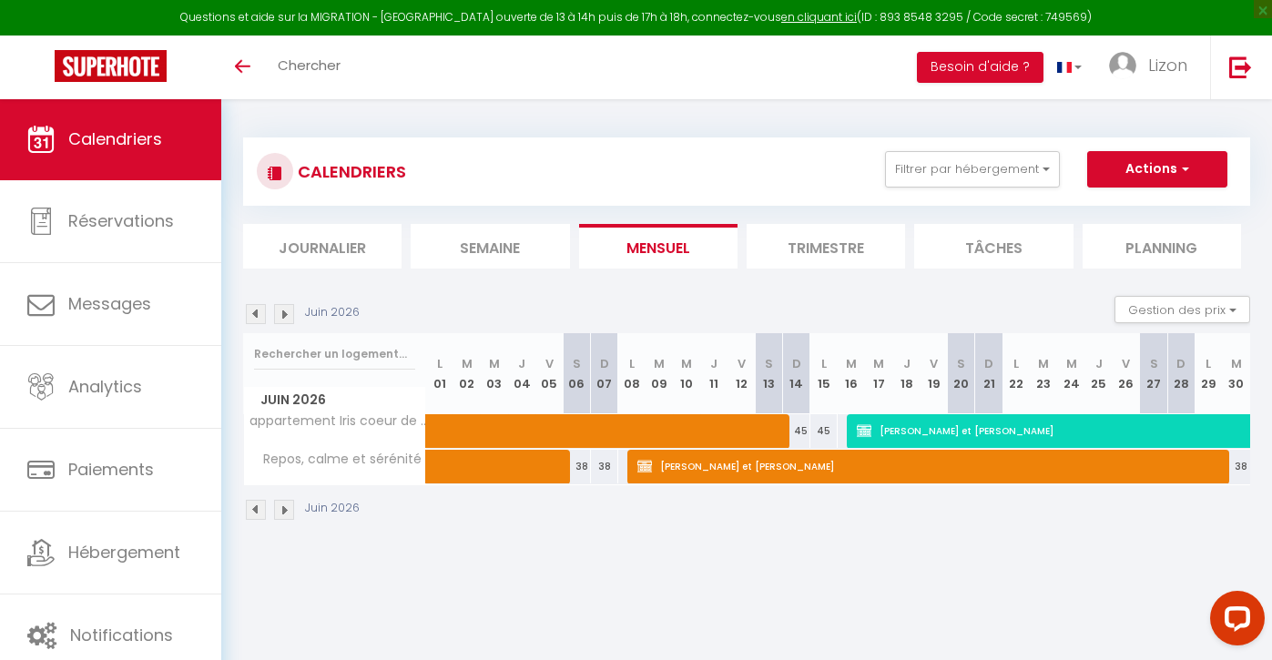
click at [278, 314] on img at bounding box center [284, 314] width 20 height 20
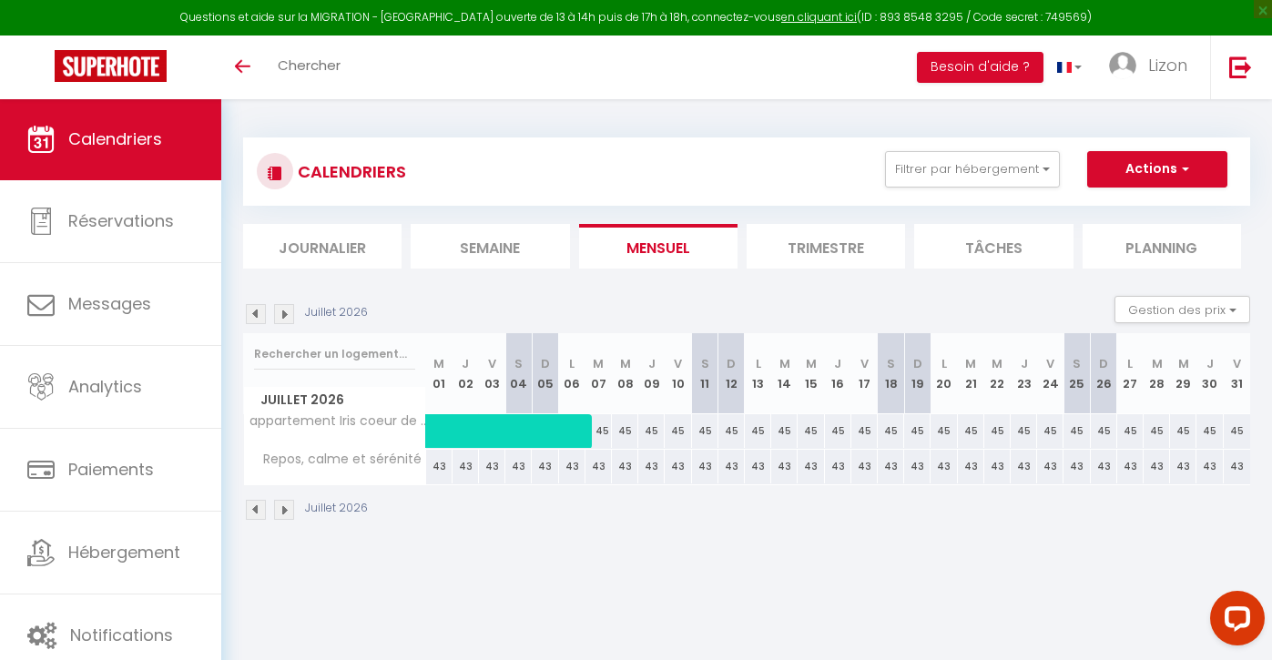
click at [284, 309] on img at bounding box center [284, 314] width 20 height 20
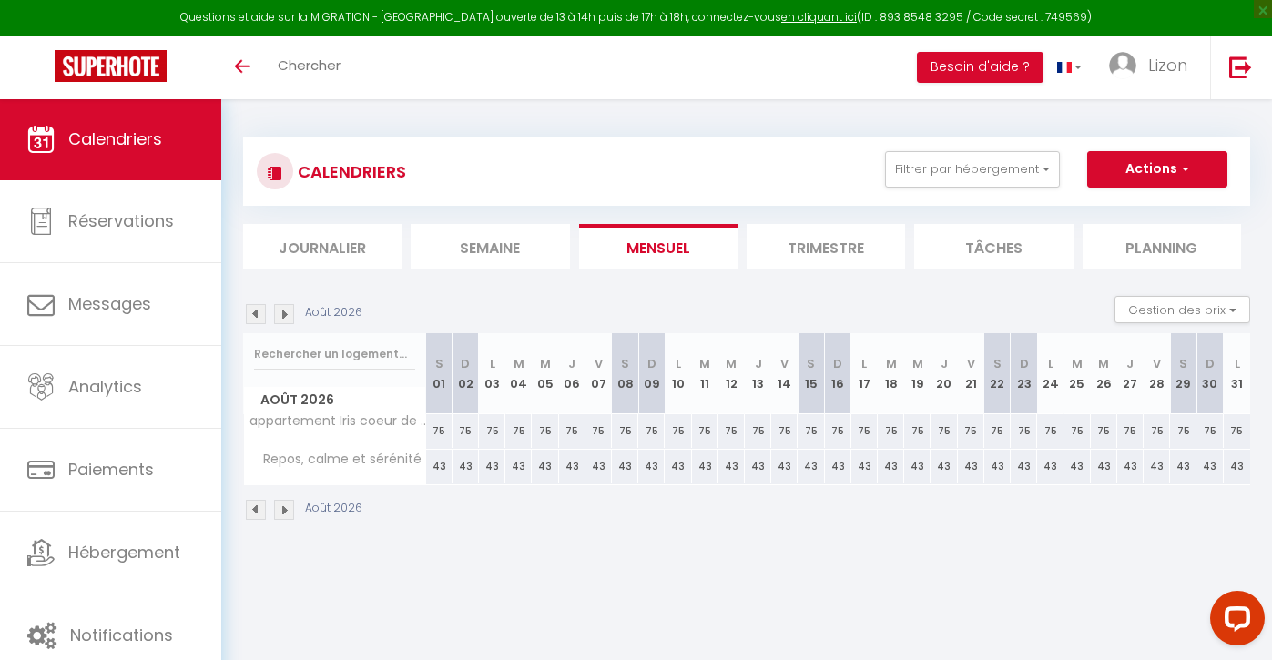
click at [266, 309] on div "Août 2026" at bounding box center [305, 314] width 125 height 20
click at [262, 309] on img at bounding box center [256, 314] width 20 height 20
